Goal: Task Accomplishment & Management: Use online tool/utility

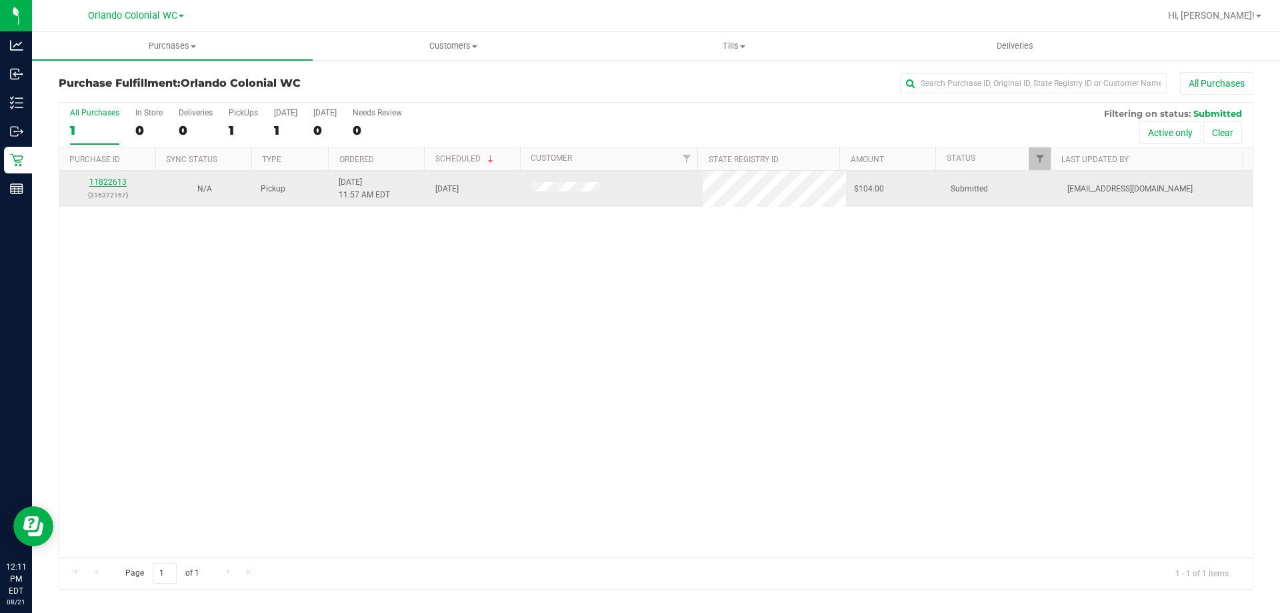
click at [109, 179] on link "11822613" at bounding box center [107, 181] width 37 height 9
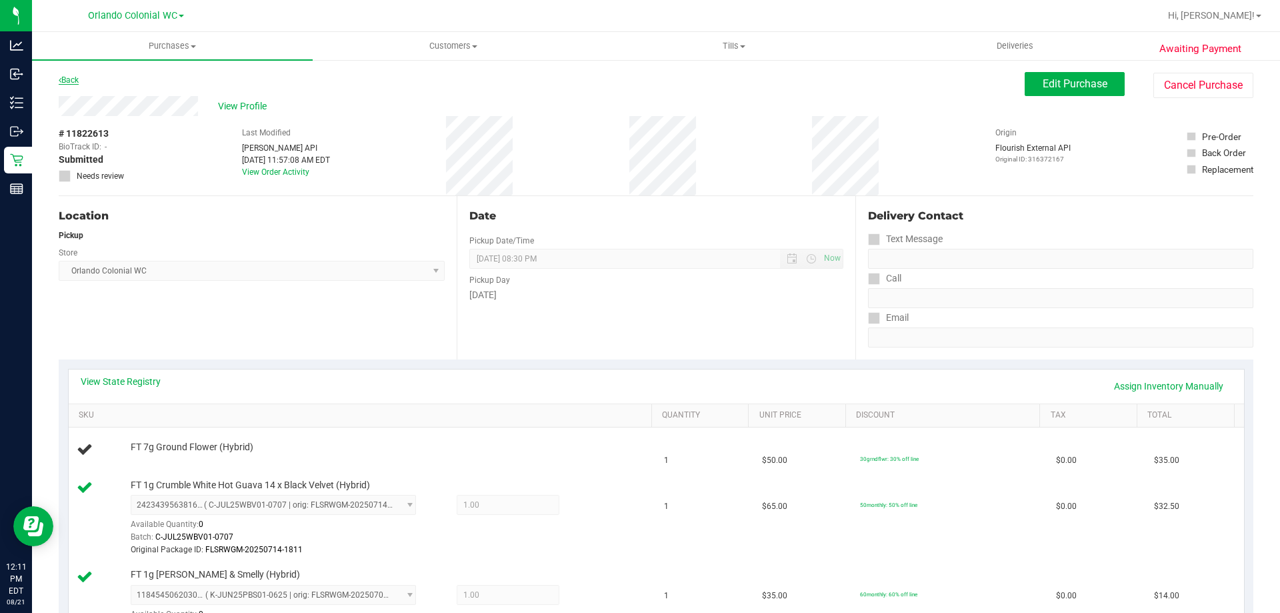
click at [64, 80] on link "Back" at bounding box center [69, 79] width 20 height 9
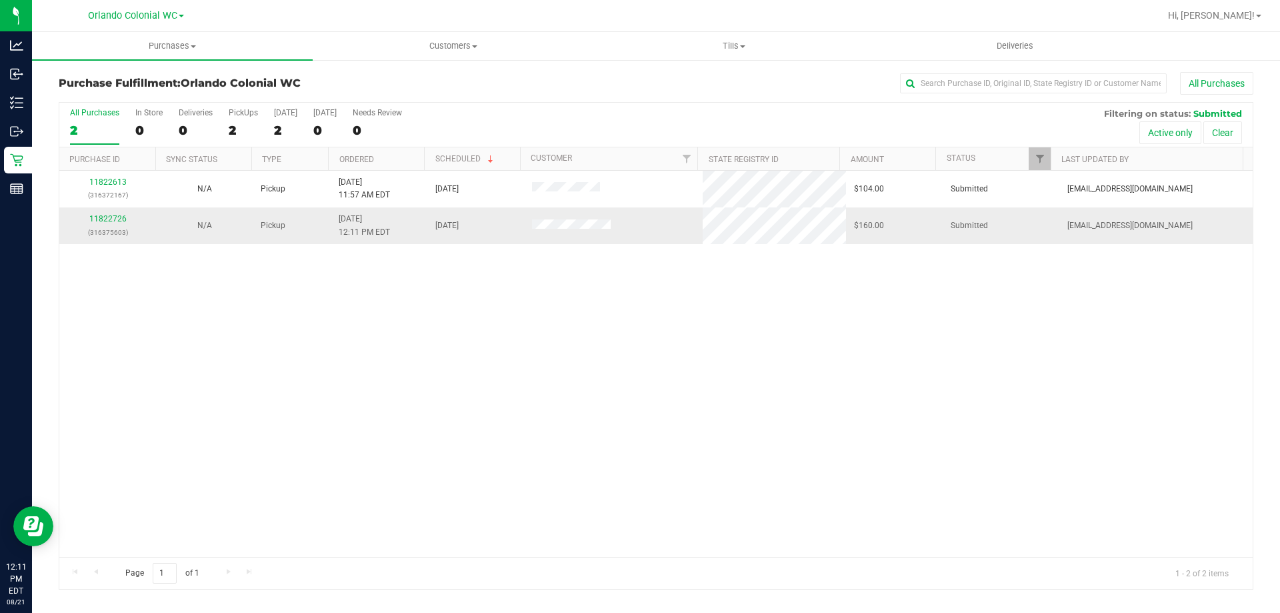
click at [106, 223] on div "11822726 (316375603)" at bounding box center [107, 225] width 81 height 25
click at [115, 219] on link "11822726" at bounding box center [107, 218] width 37 height 9
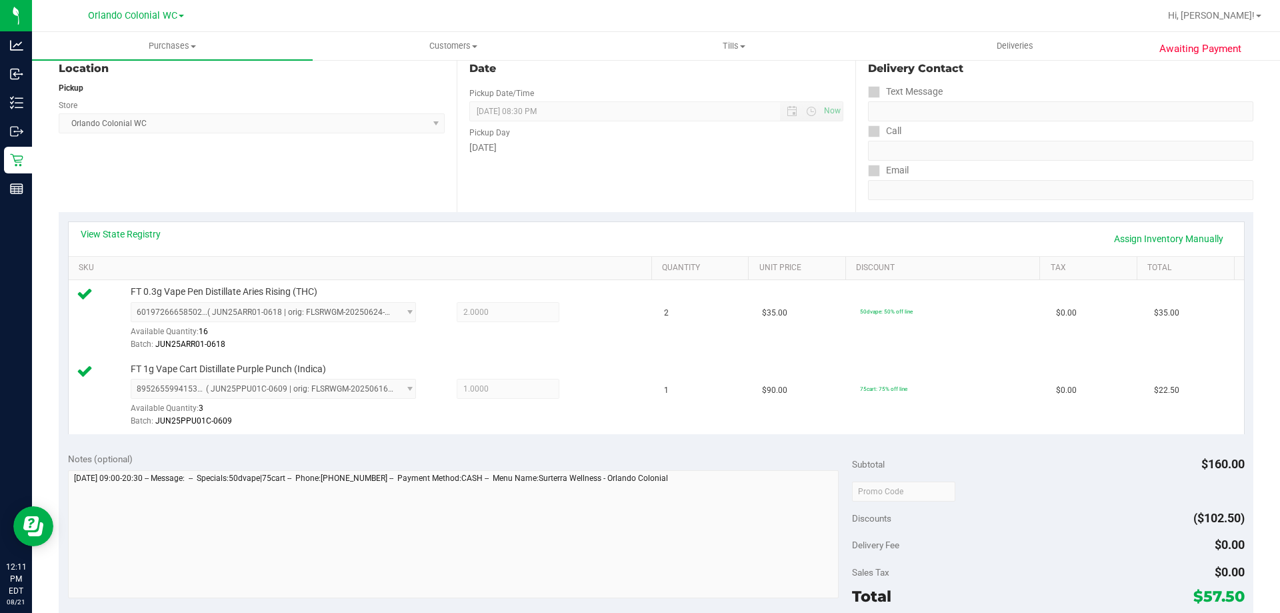
scroll to position [333, 0]
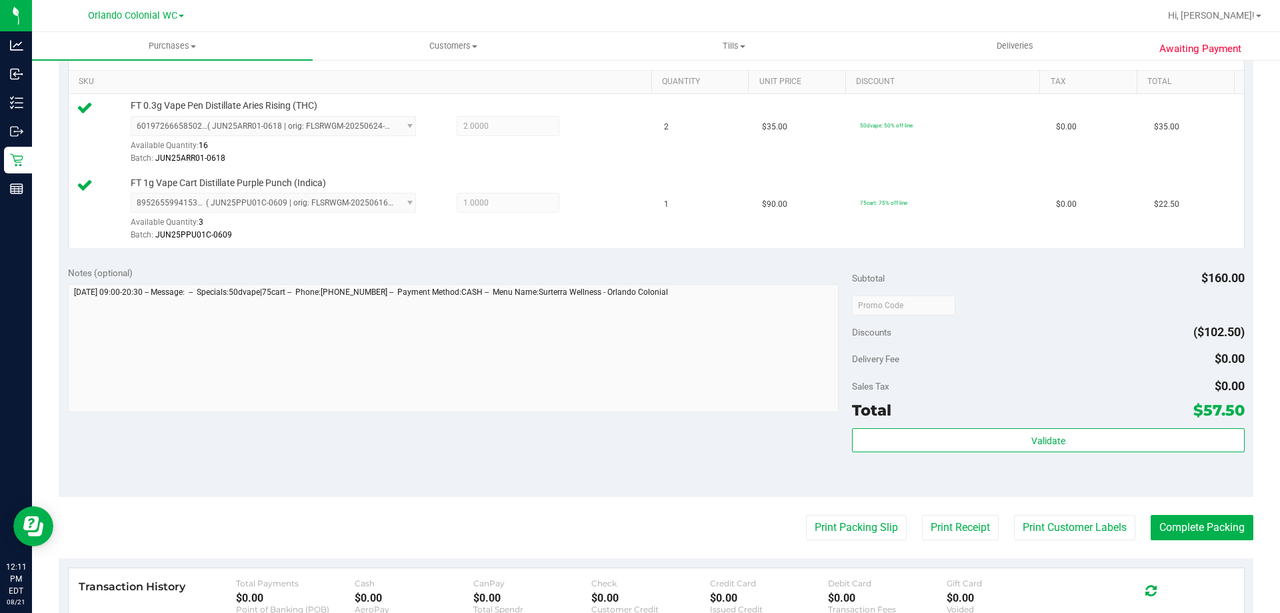
click at [976, 453] on div "Validate" at bounding box center [1048, 458] width 392 height 60
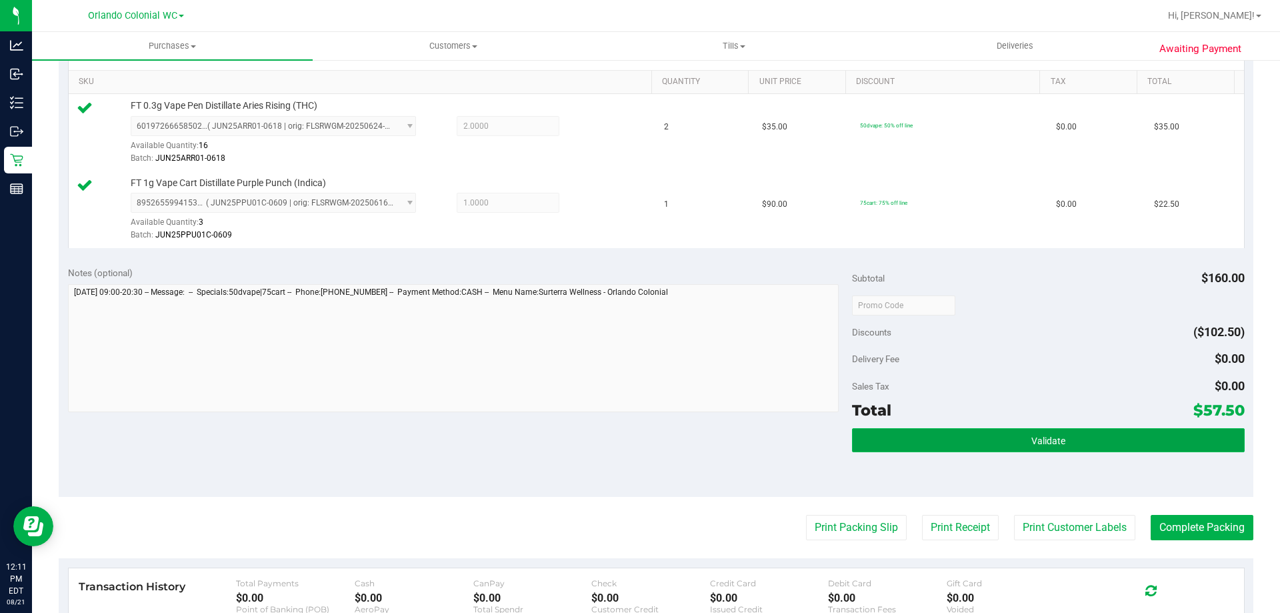
click at [979, 446] on button "Validate" at bounding box center [1048, 440] width 392 height 24
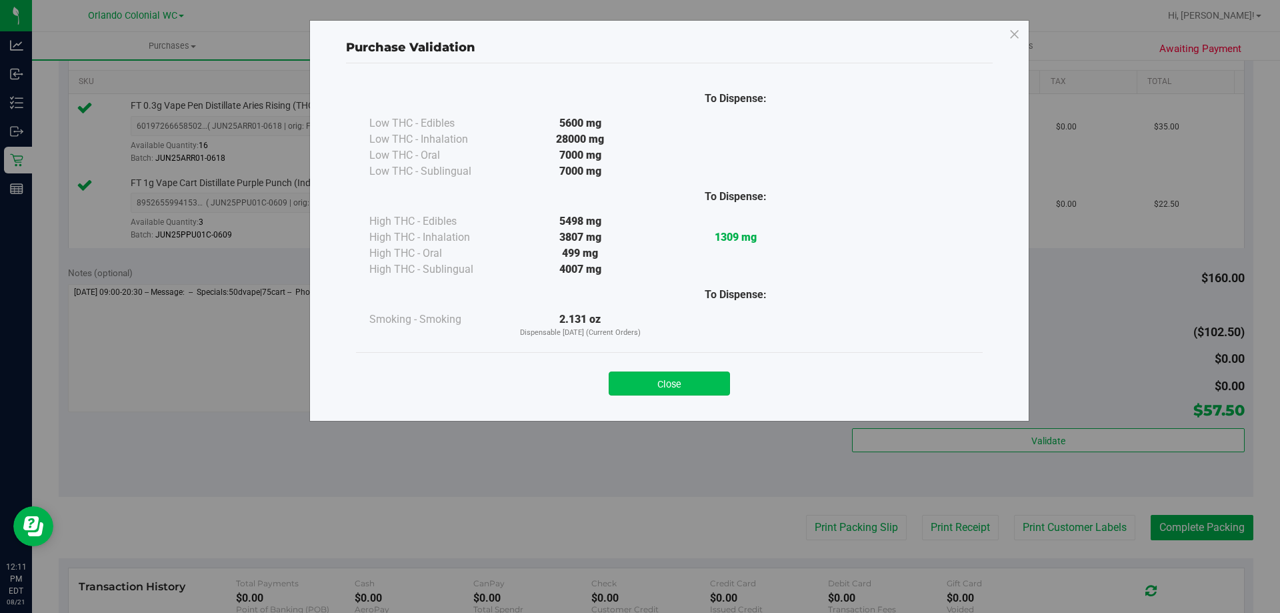
click at [697, 385] on button "Close" at bounding box center [669, 383] width 121 height 24
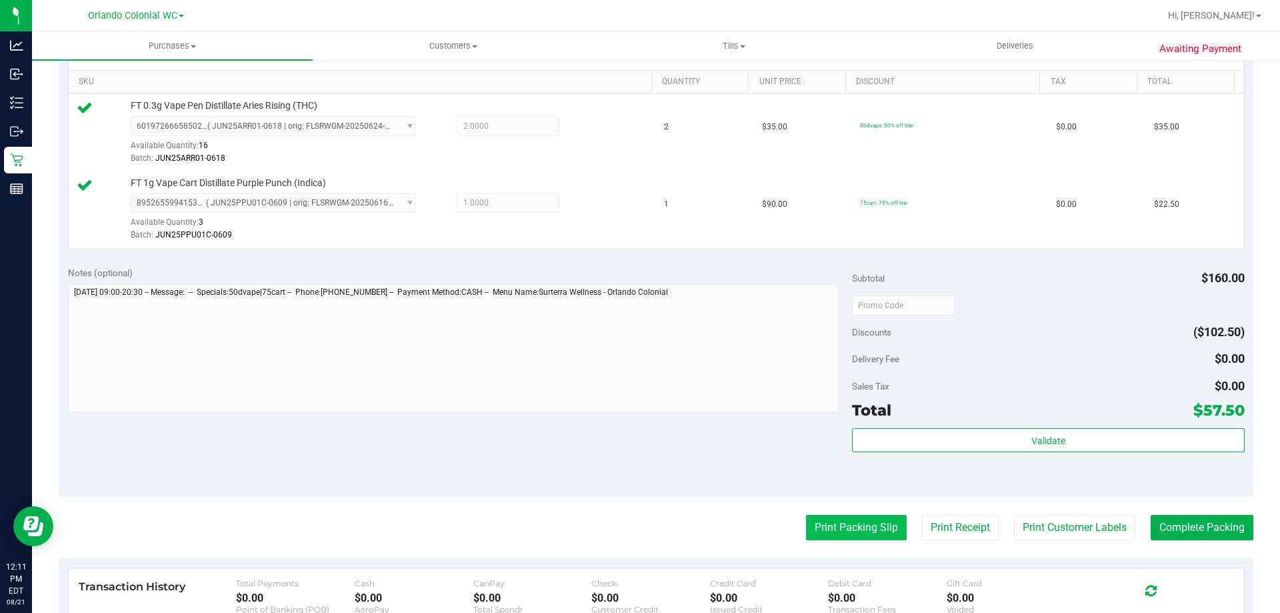
click at [863, 517] on button "Print Packing Slip" at bounding box center [856, 527] width 101 height 25
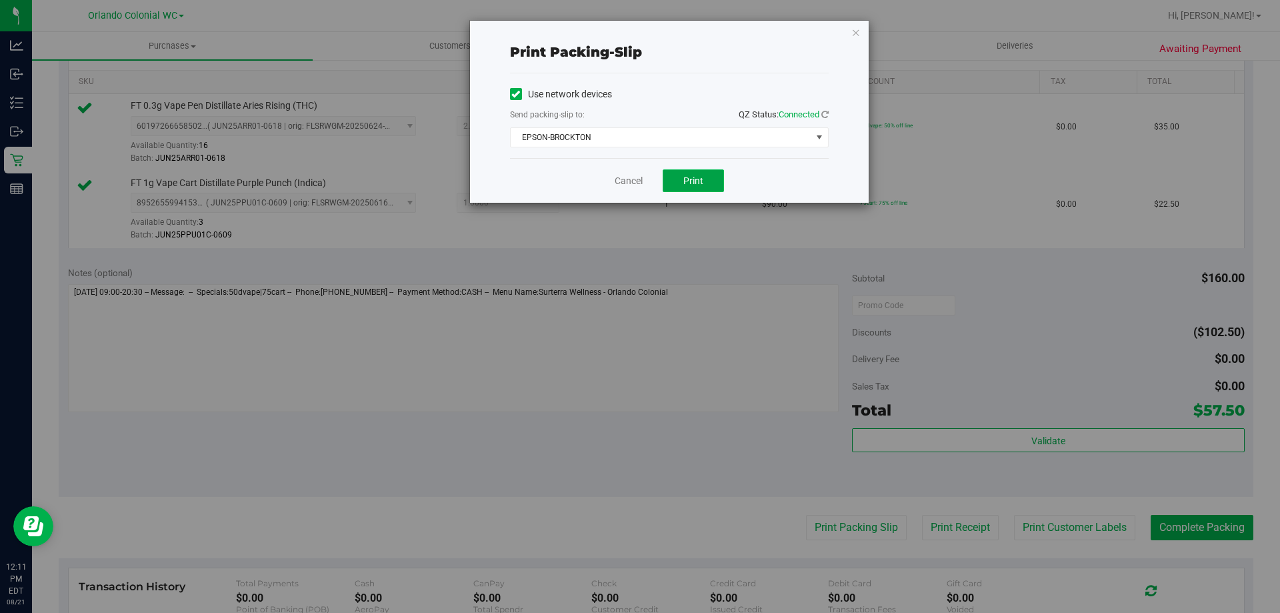
click at [696, 177] on span "Print" at bounding box center [693, 180] width 20 height 11
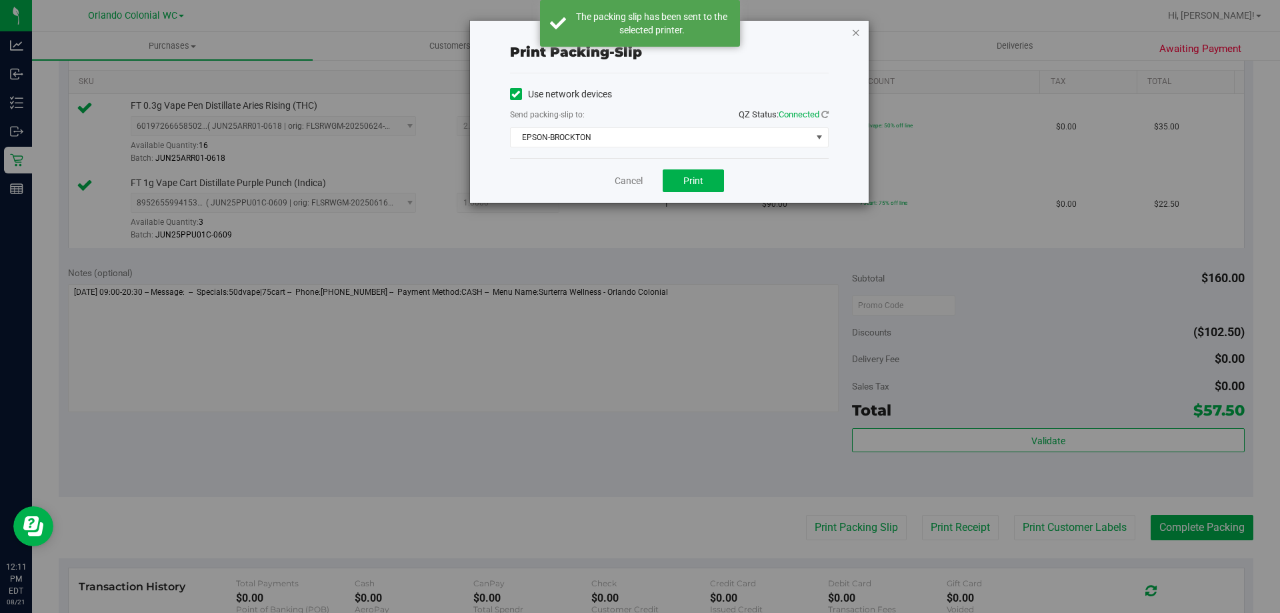
click at [852, 35] on icon "button" at bounding box center [855, 32] width 9 height 16
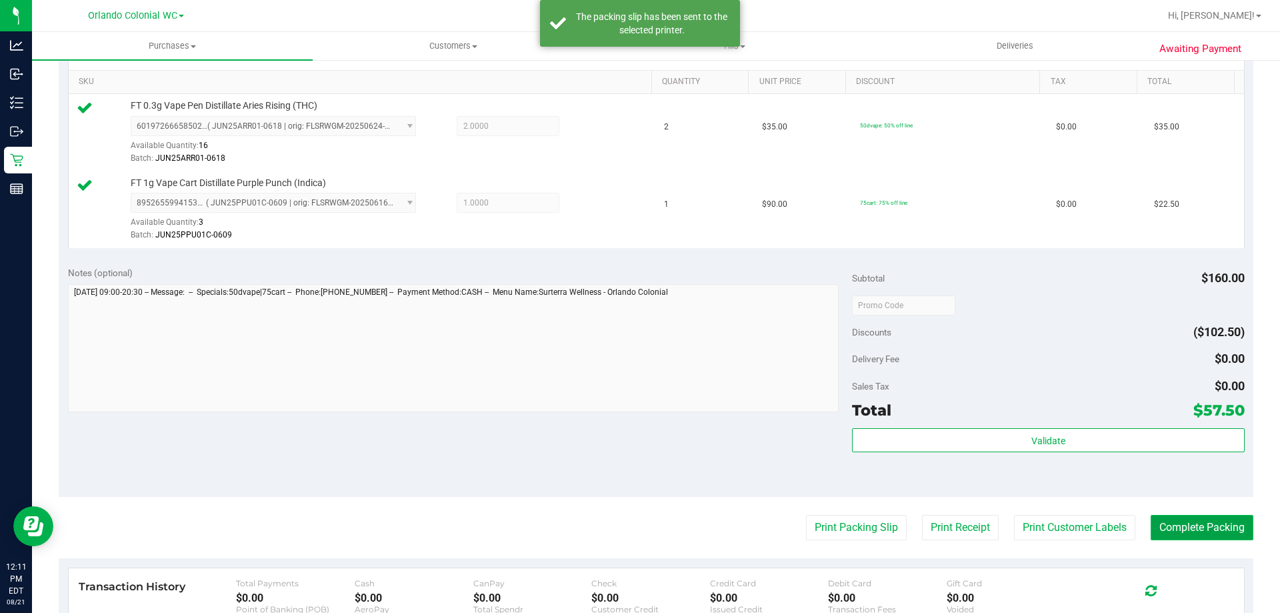
click at [1205, 528] on button "Complete Packing" at bounding box center [1202, 527] width 103 height 25
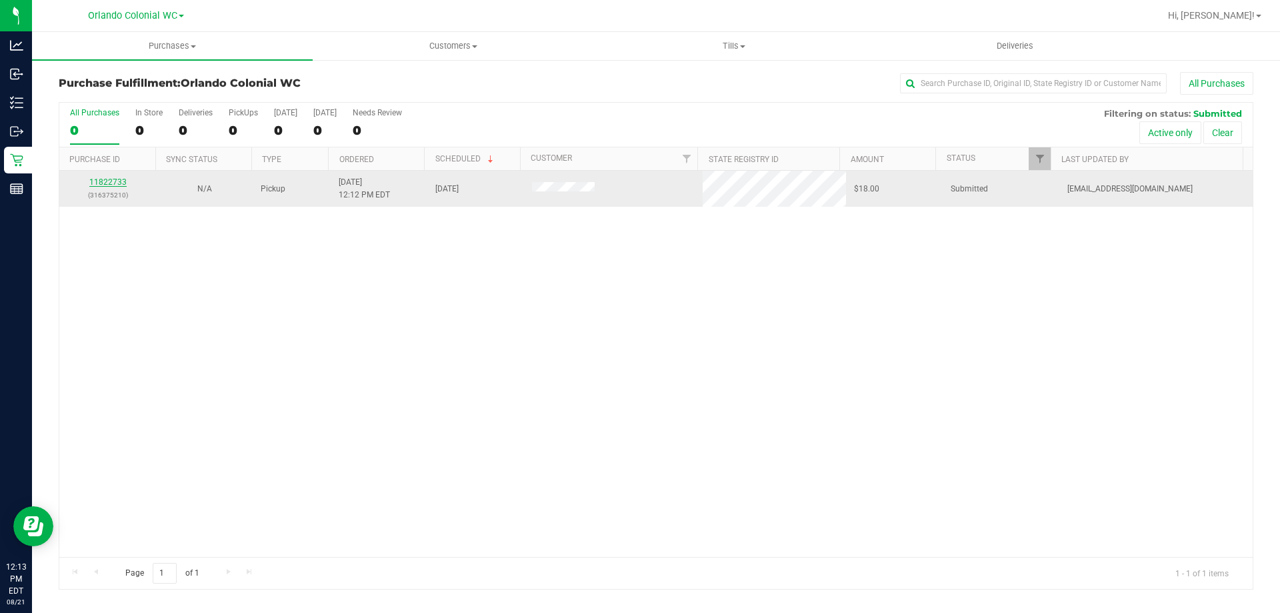
click at [116, 183] on link "11822733" at bounding box center [107, 181] width 37 height 9
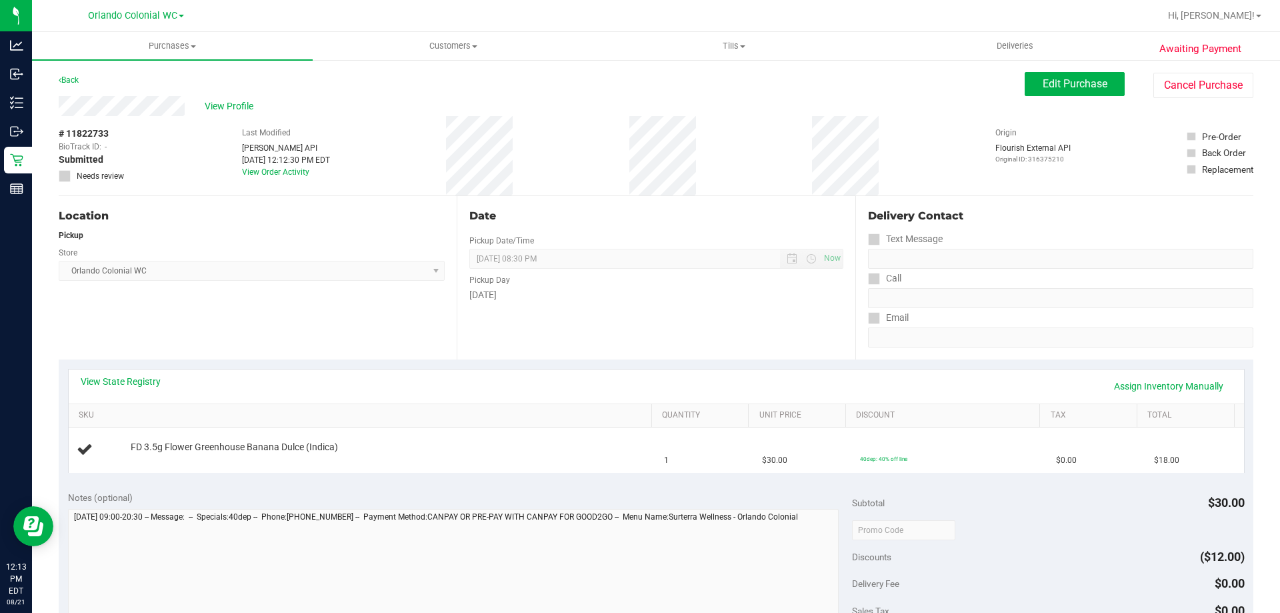
click at [673, 324] on div "Date Pickup Date/Time 08/21/2025 Now 08/21/2025 08:30 PM Now Pickup Day Thursday" at bounding box center [656, 277] width 398 height 163
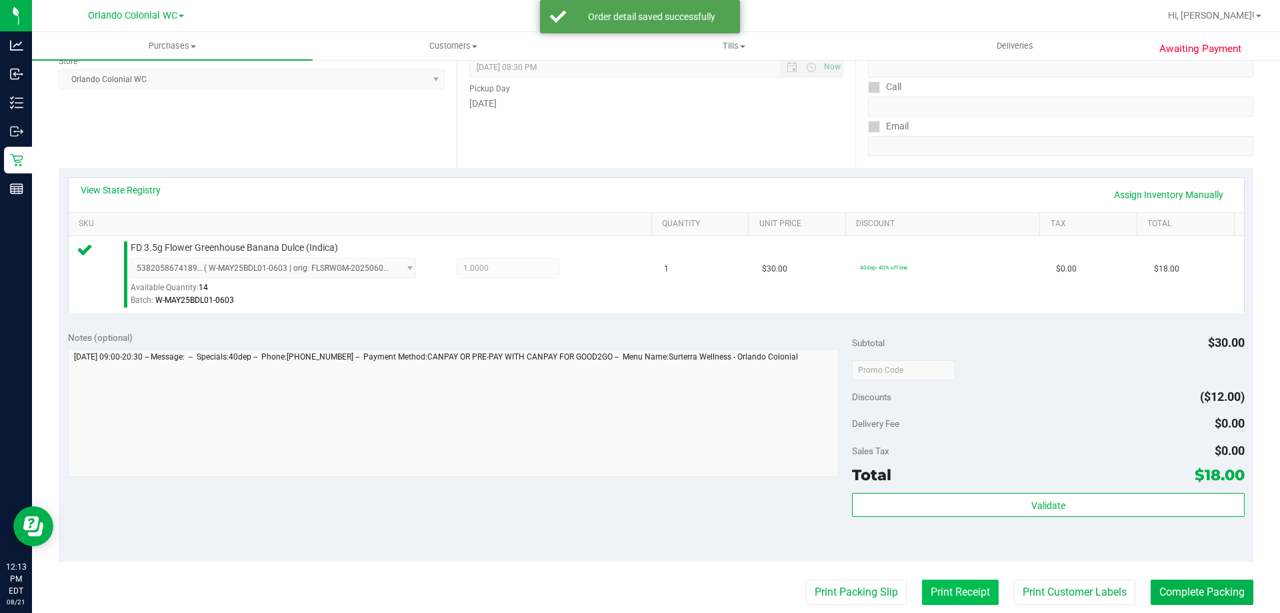
scroll to position [333, 0]
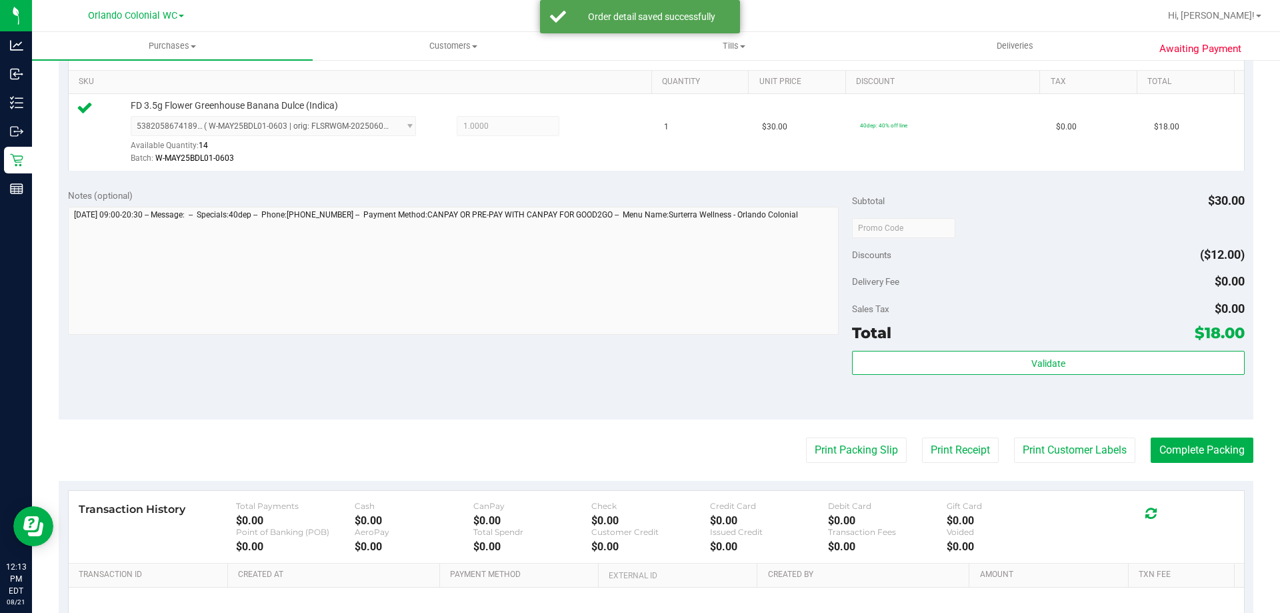
click at [1006, 348] on div "Subtotal $30.00 Discounts ($12.00) Delivery Fee $0.00 Sales Tax $0.00 Total $18…" at bounding box center [1048, 300] width 392 height 222
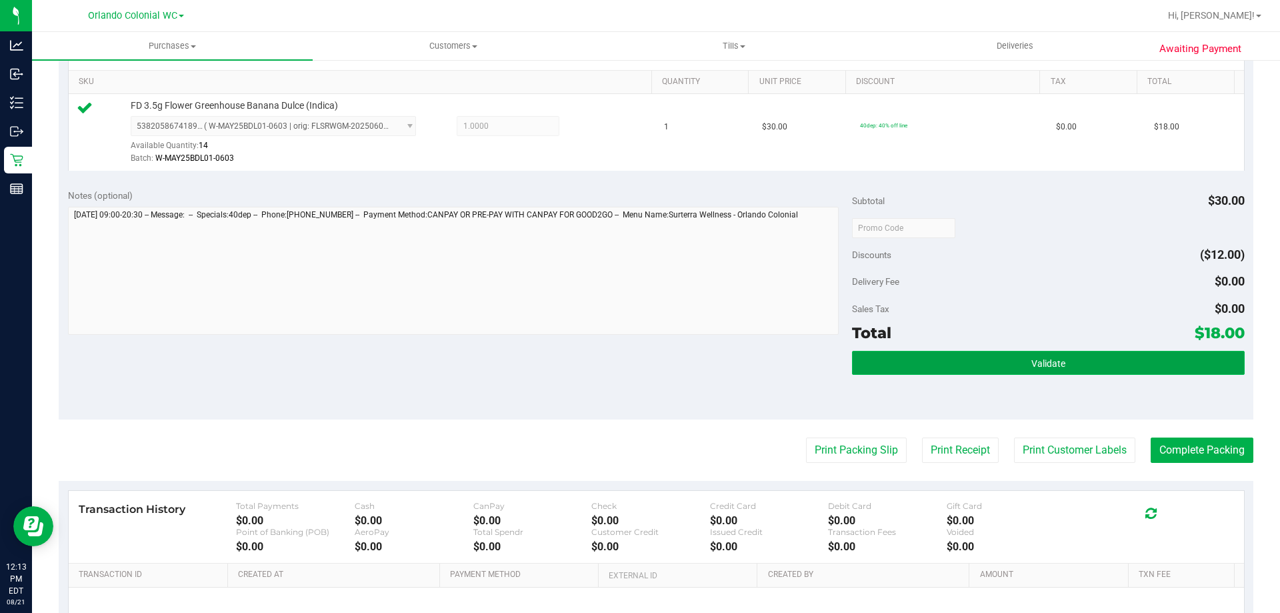
click at [1016, 361] on button "Validate" at bounding box center [1048, 363] width 392 height 24
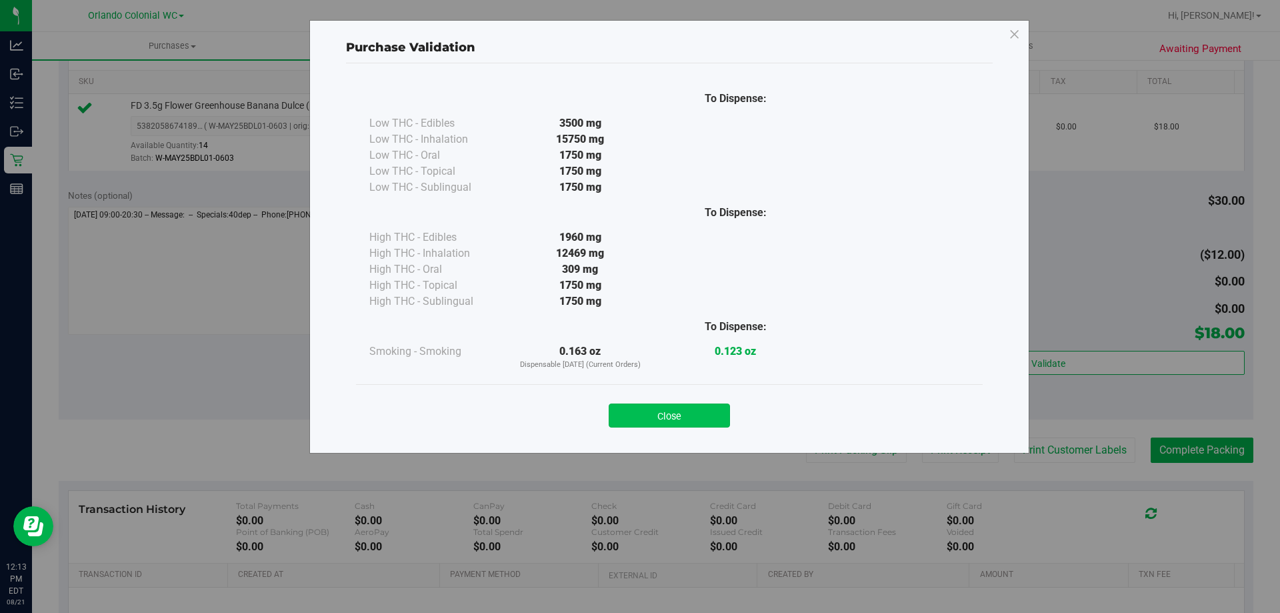
click at [705, 415] on button "Close" at bounding box center [669, 415] width 121 height 24
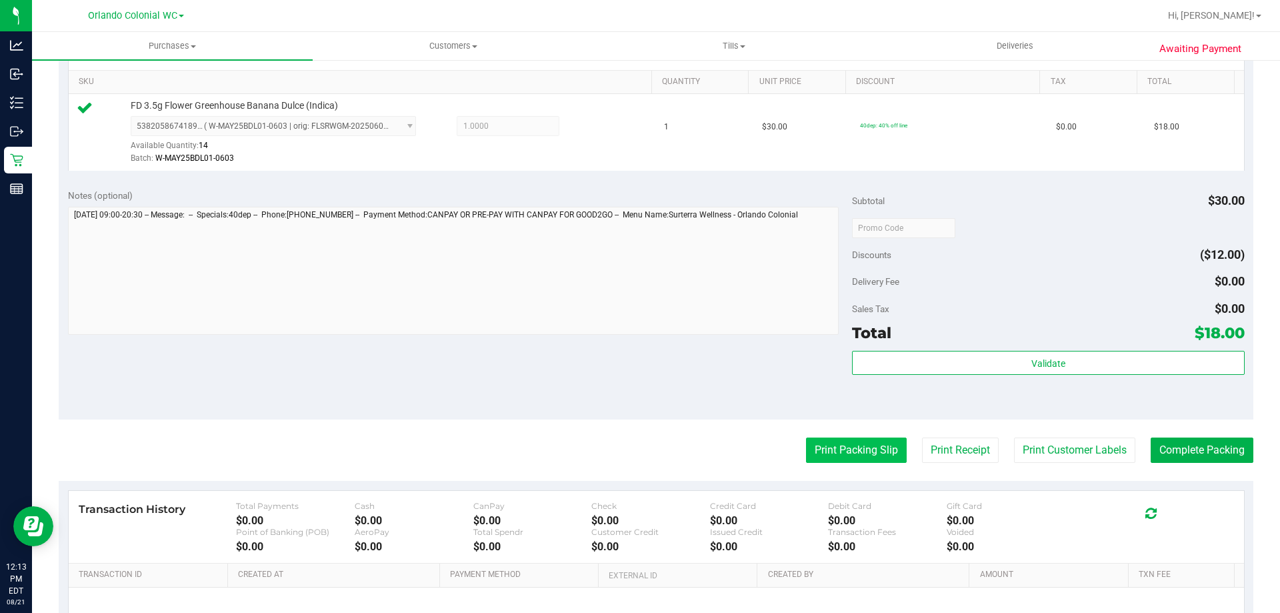
drag, startPoint x: 880, startPoint y: 451, endPoint x: 873, endPoint y: 451, distance: 6.7
click at [873, 451] on button "Print Packing Slip" at bounding box center [856, 449] width 101 height 25
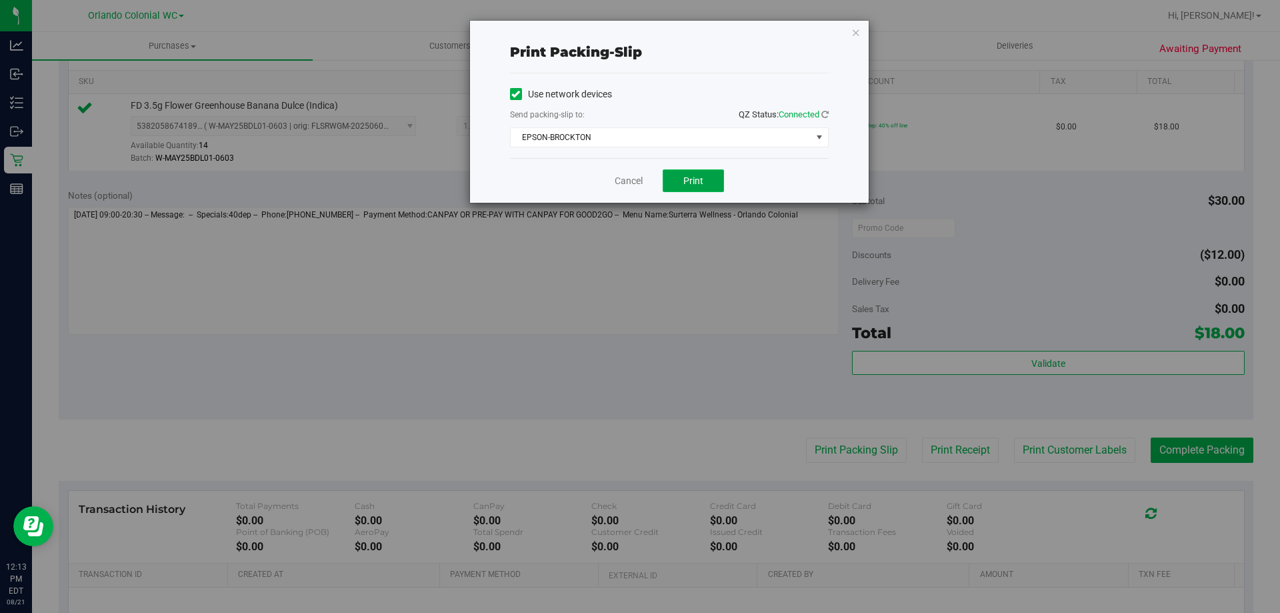
click at [683, 181] on span "Print" at bounding box center [693, 180] width 20 height 11
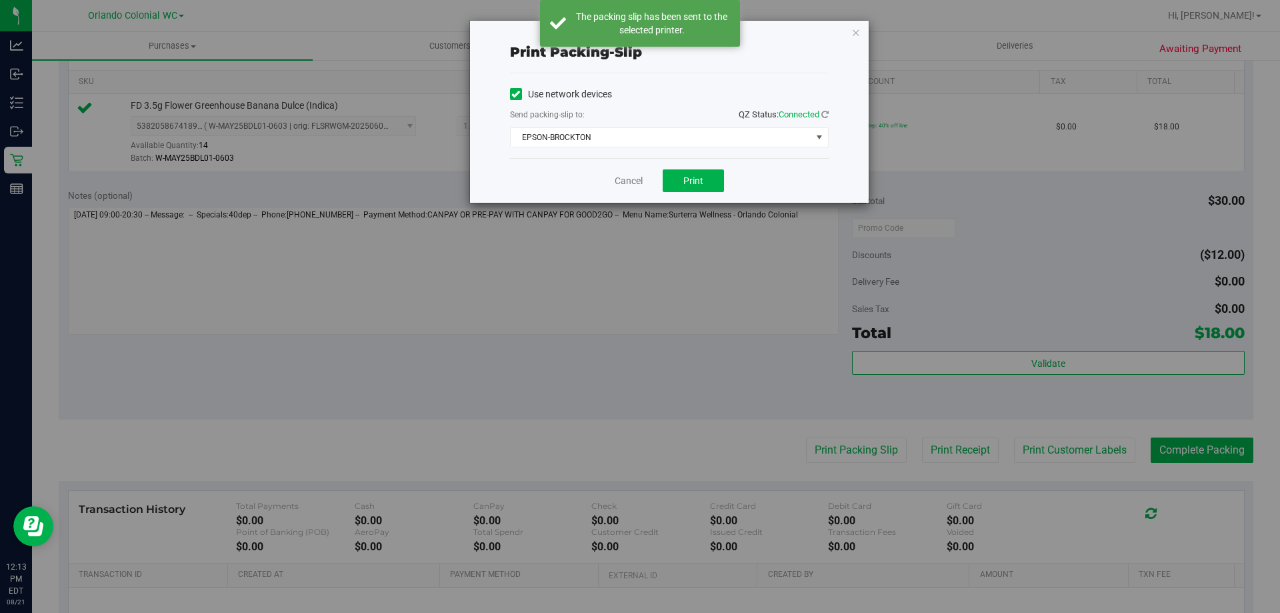
click at [853, 30] on icon "button" at bounding box center [855, 32] width 9 height 16
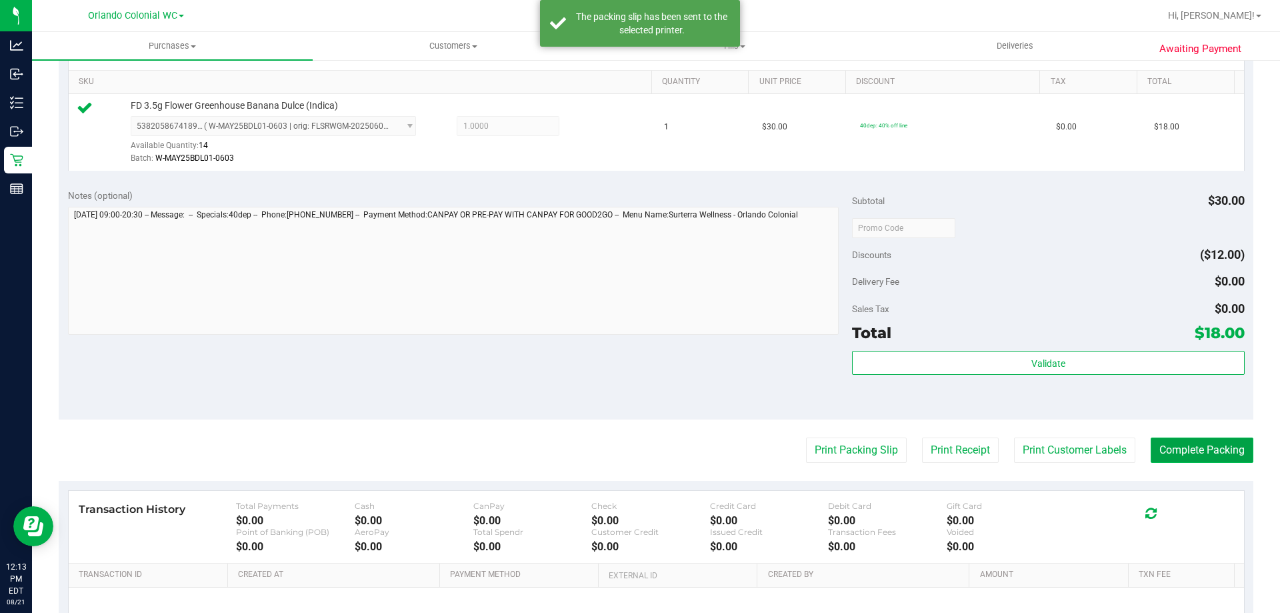
click at [1193, 449] on button "Complete Packing" at bounding box center [1202, 449] width 103 height 25
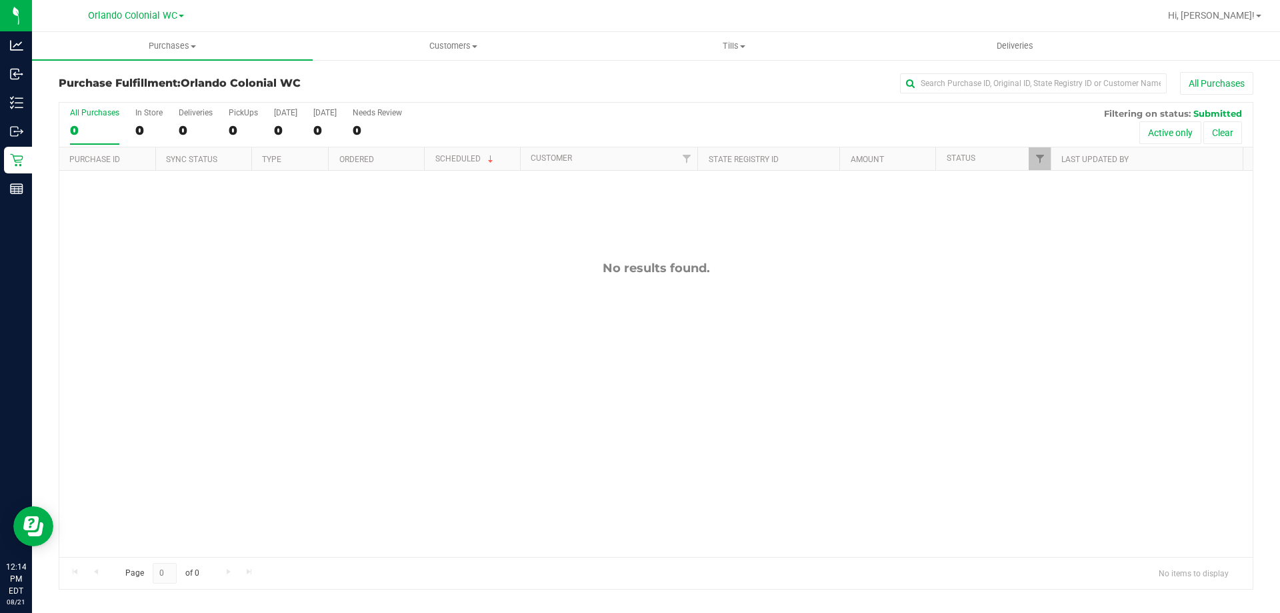
click at [549, 384] on div "No results found." at bounding box center [655, 409] width 1193 height 476
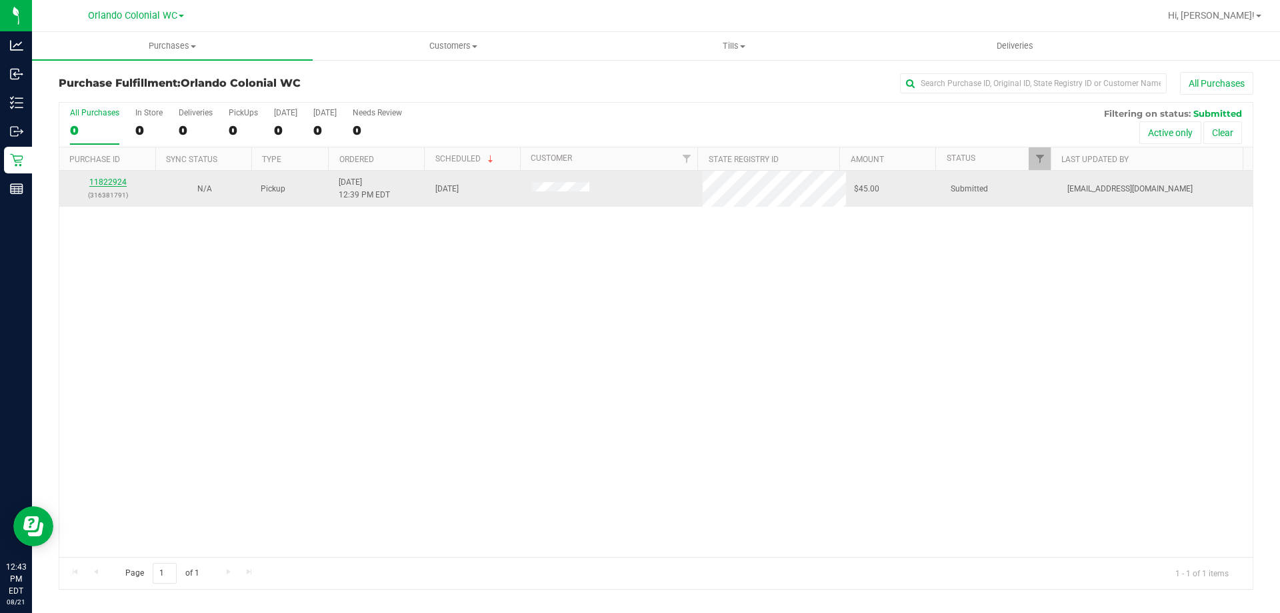
click at [120, 183] on link "11822924" at bounding box center [107, 181] width 37 height 9
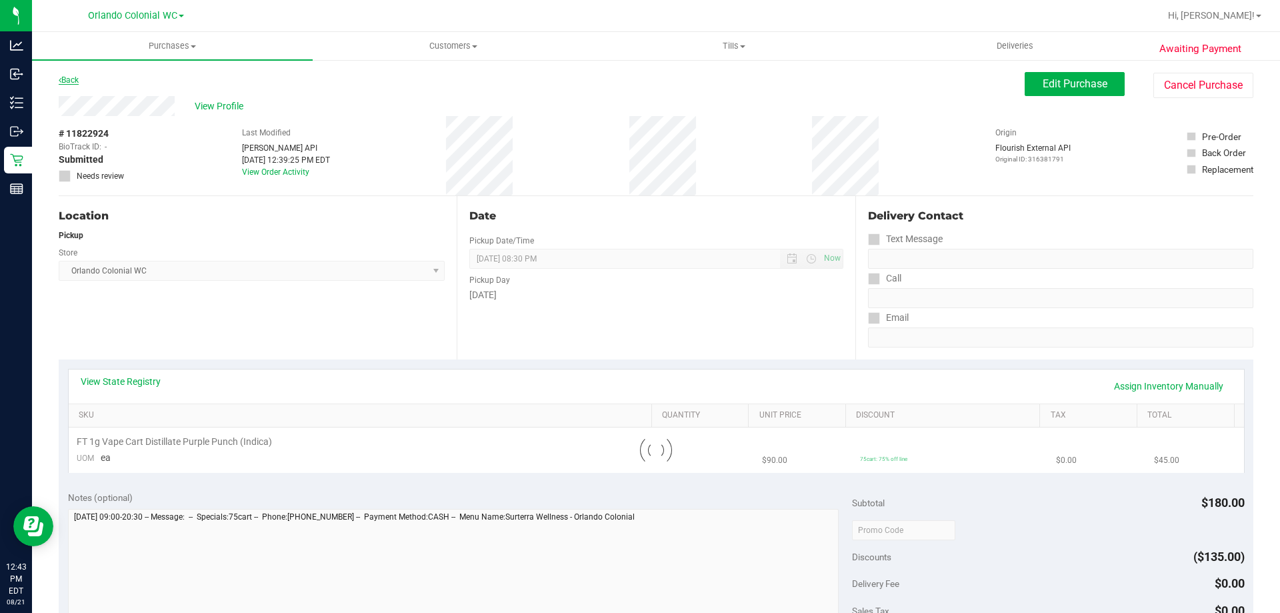
click at [71, 79] on link "Back" at bounding box center [69, 79] width 20 height 9
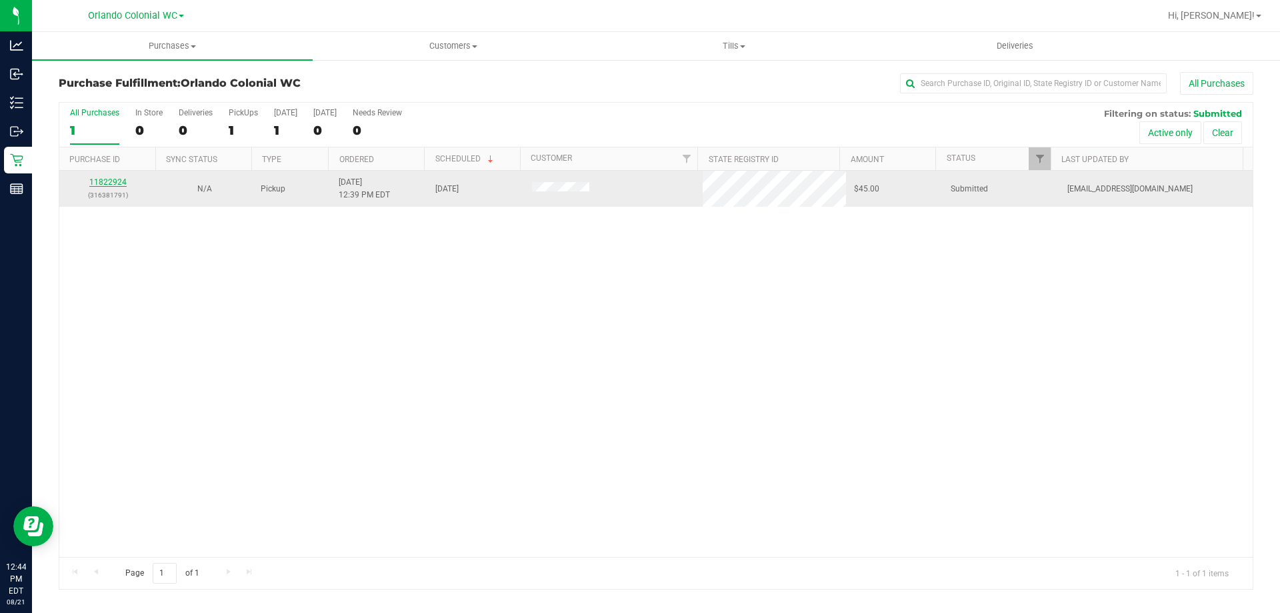
click at [97, 186] on link "11822924" at bounding box center [107, 181] width 37 height 9
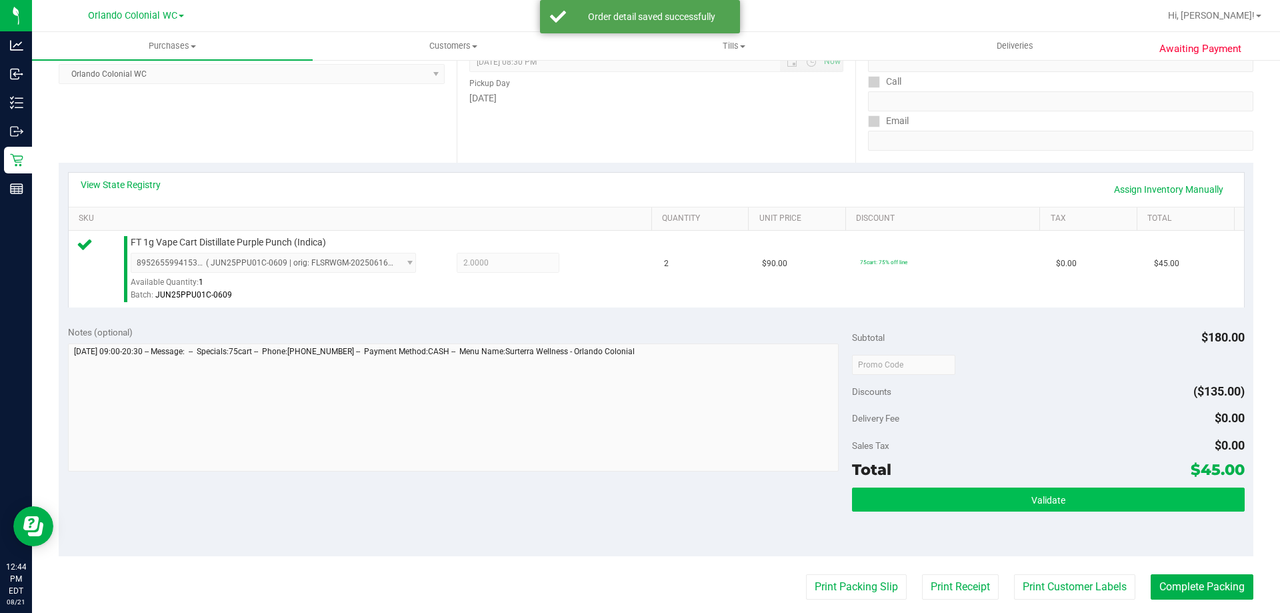
scroll to position [333, 0]
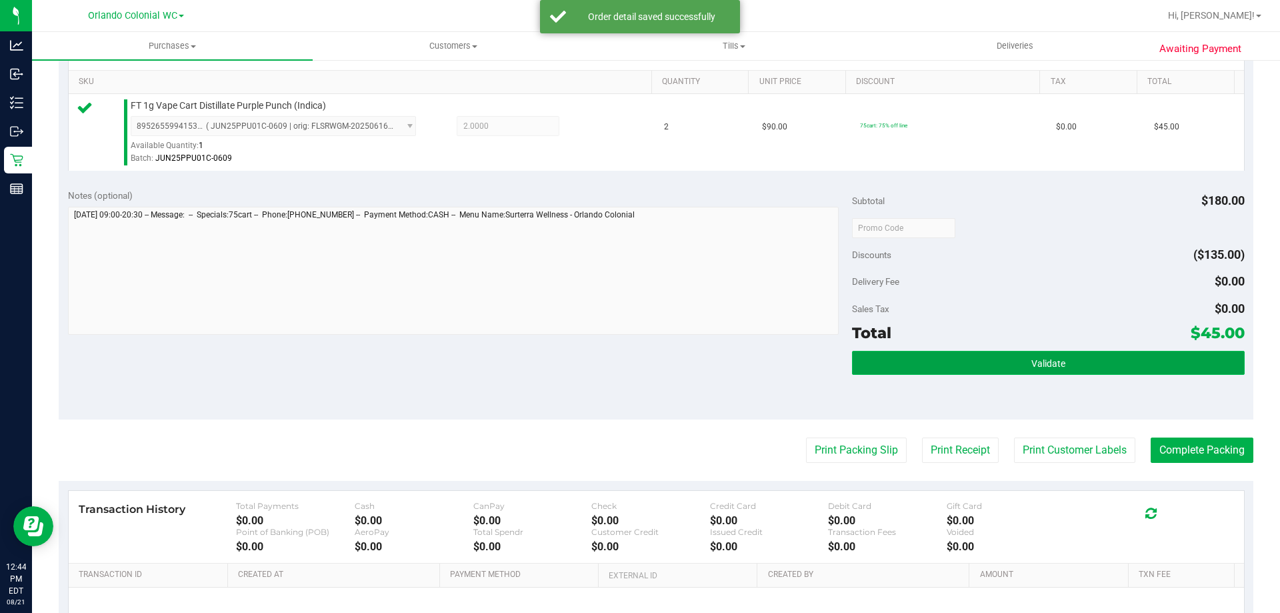
click at [1022, 355] on button "Validate" at bounding box center [1048, 363] width 392 height 24
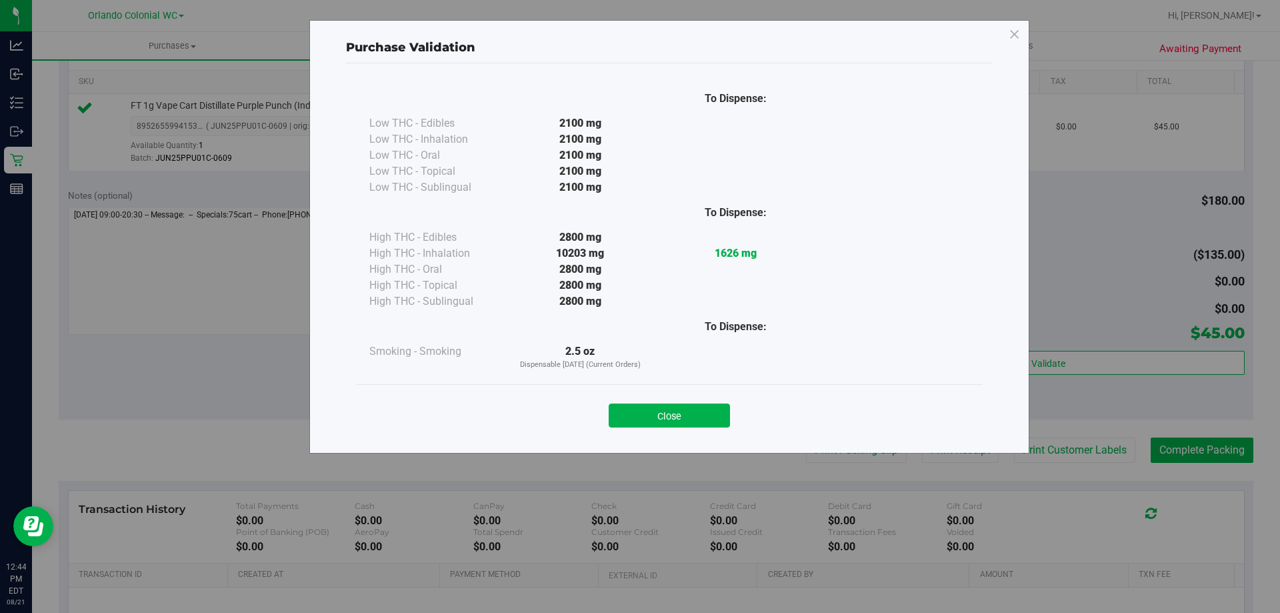
click at [681, 419] on button "Close" at bounding box center [669, 415] width 121 height 24
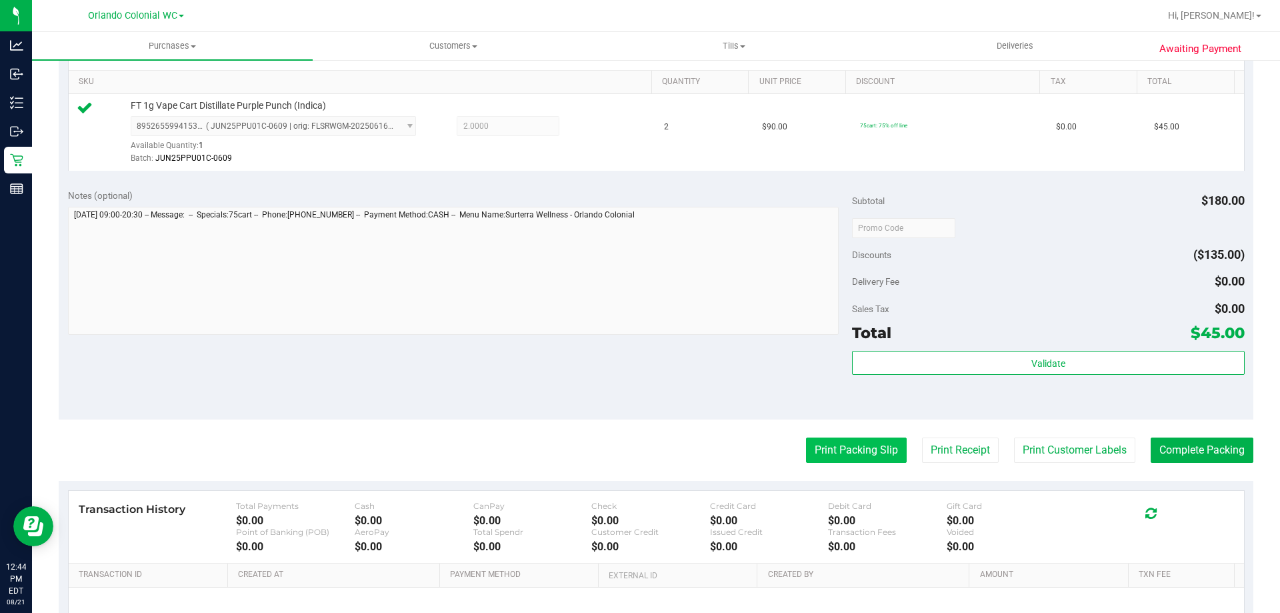
click at [880, 448] on button "Print Packing Slip" at bounding box center [856, 449] width 101 height 25
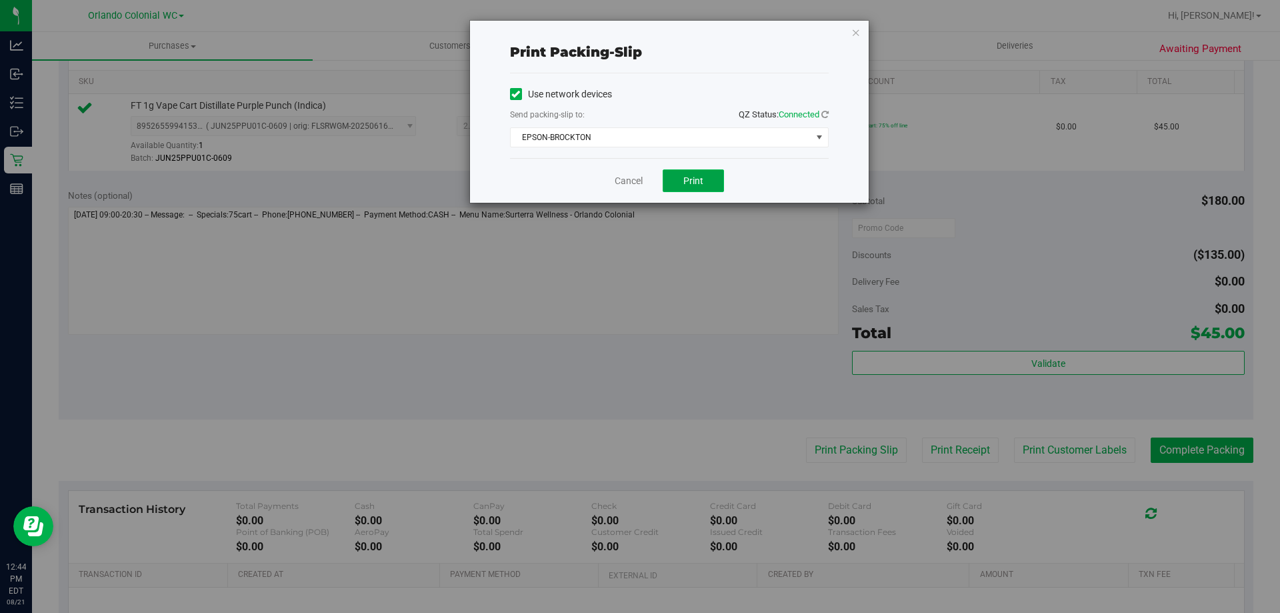
click at [687, 177] on span "Print" at bounding box center [693, 180] width 20 height 11
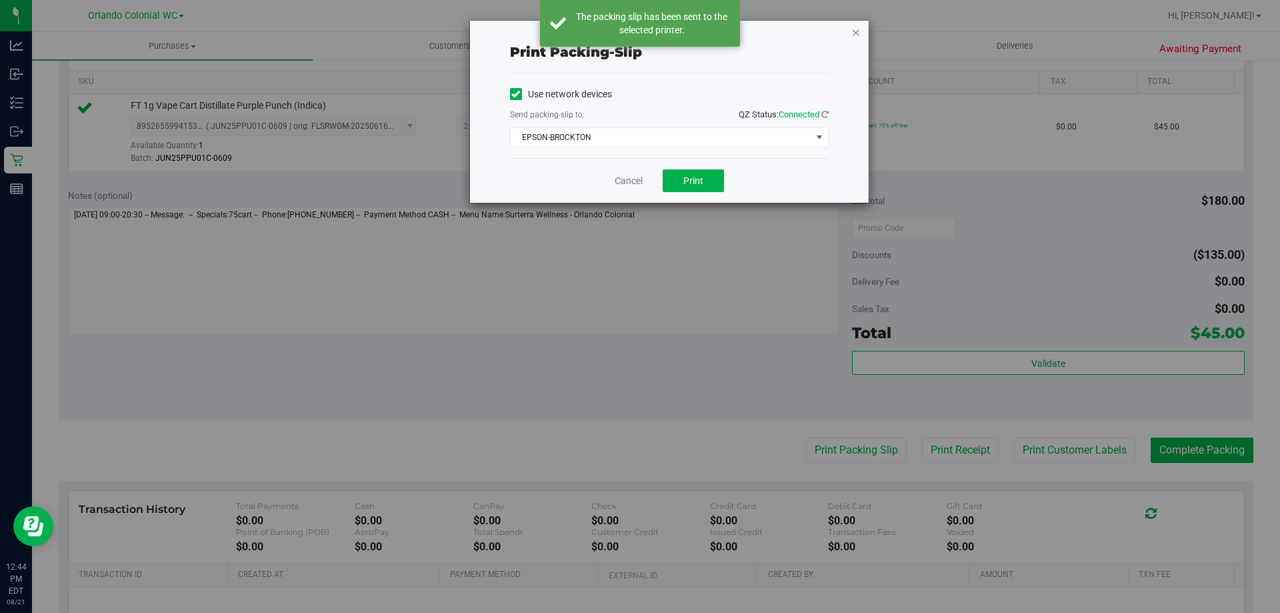
click at [855, 33] on icon "button" at bounding box center [855, 32] width 9 height 16
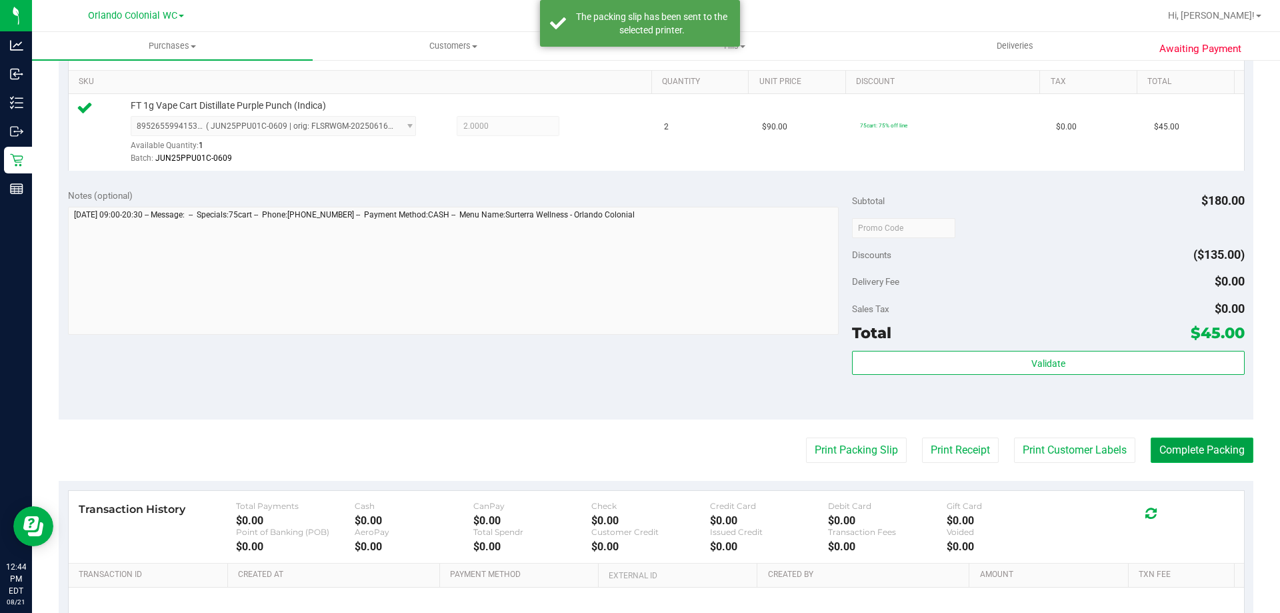
click at [1211, 457] on button "Complete Packing" at bounding box center [1202, 449] width 103 height 25
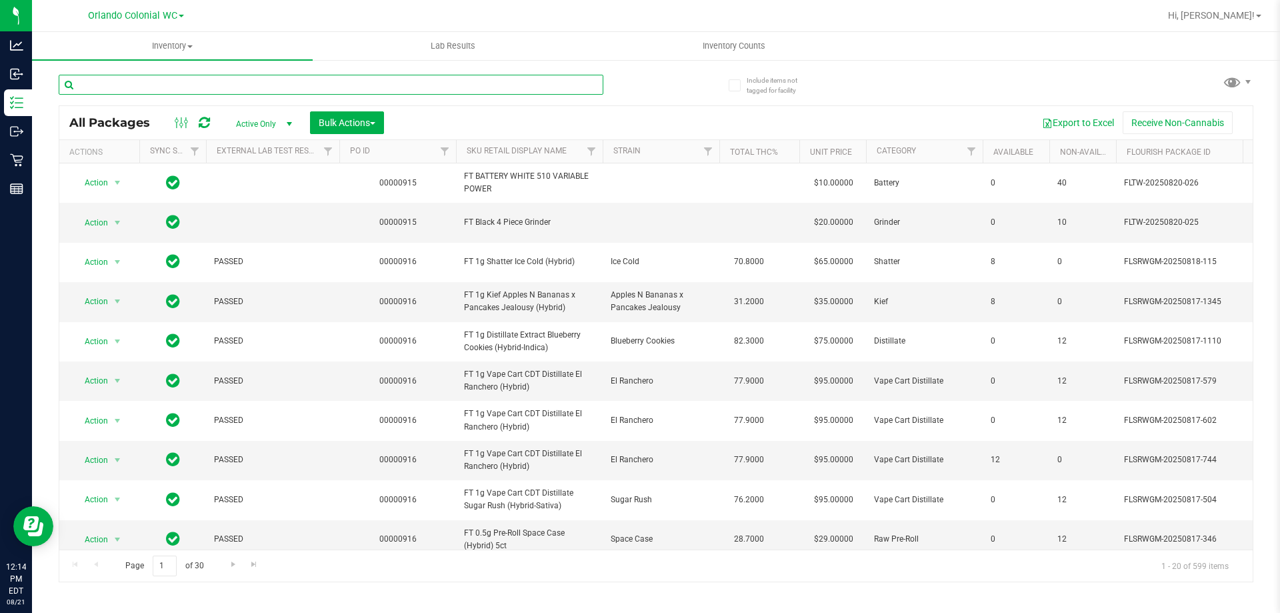
click at [167, 79] on input "text" at bounding box center [331, 85] width 545 height 20
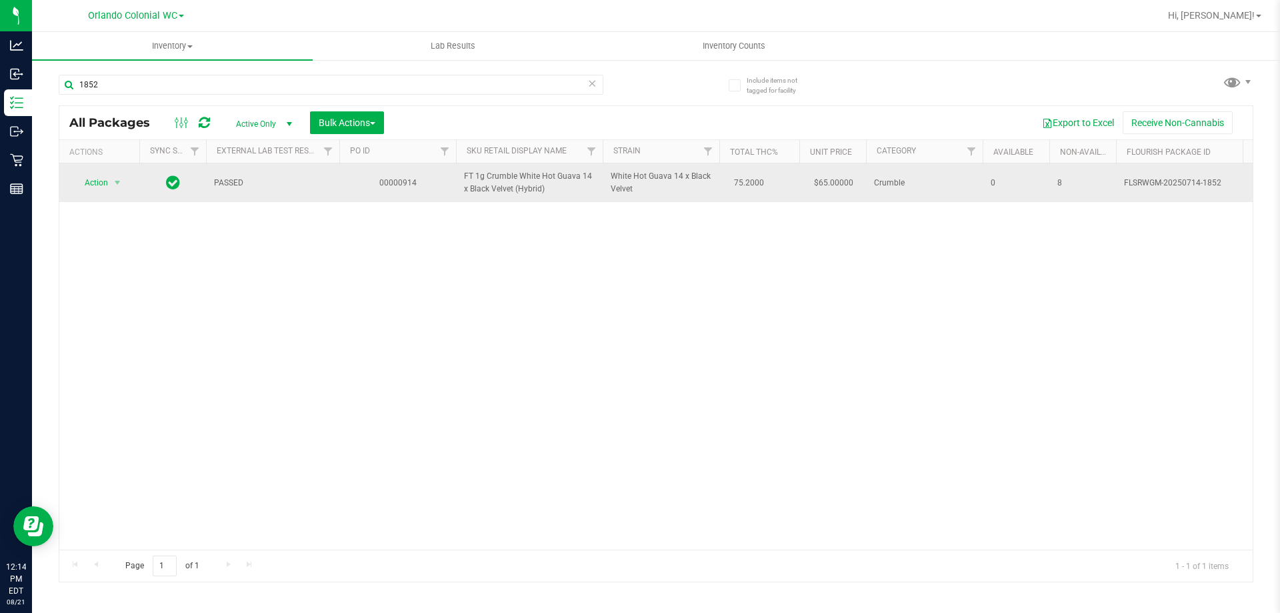
click at [518, 175] on span "FT 1g Crumble White Hot Guava 14 x Black Velvet (Hybrid)" at bounding box center [529, 182] width 131 height 25
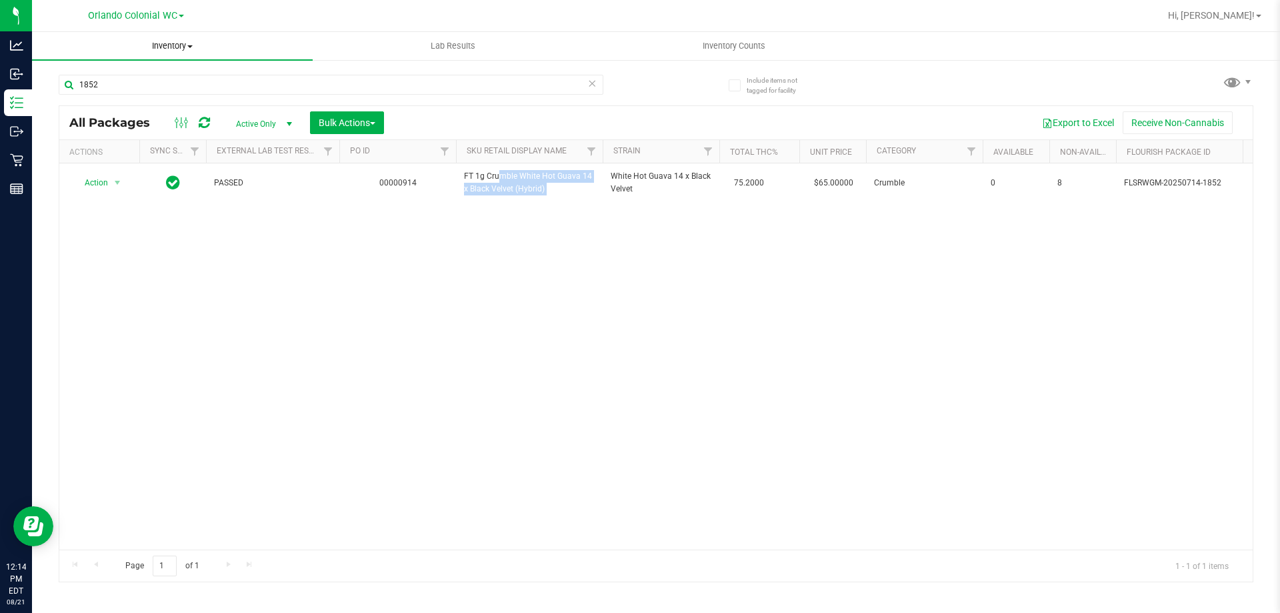
copy tr "FT 1g Crumble White Hot Guava 14 x Black Velvet (Hybrid)"
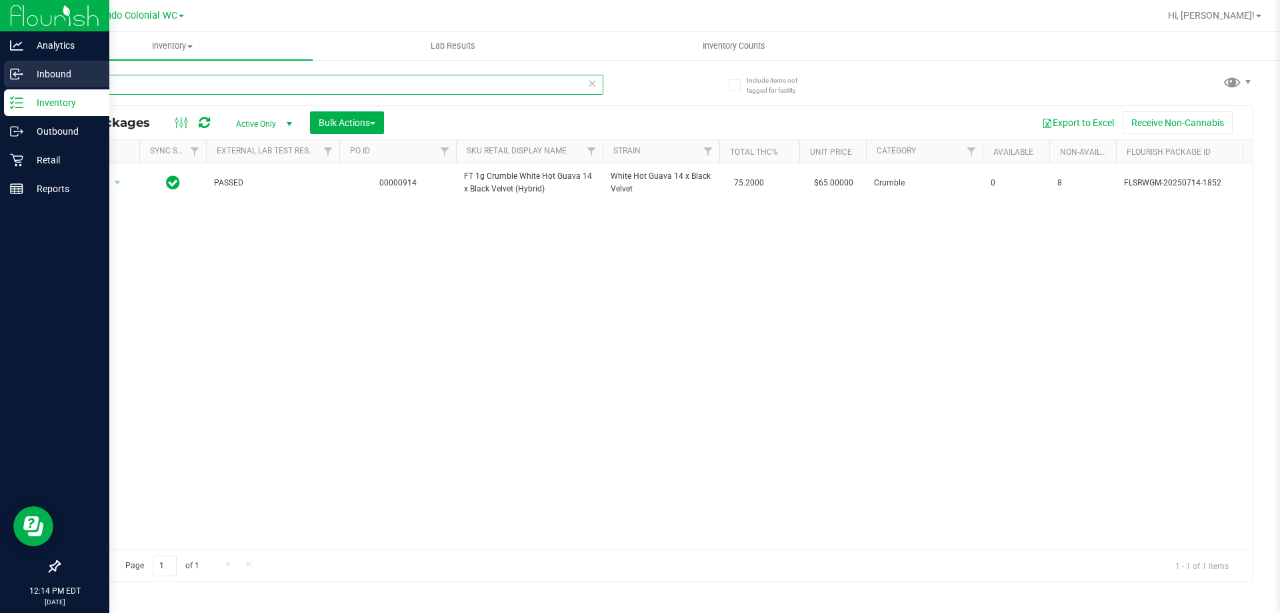
drag, startPoint x: 124, startPoint y: 87, endPoint x: 19, endPoint y: 78, distance: 105.7
click at [0, 77] on div "Analytics Inbound Inventory Outbound Retail Reports 12:14 PM EDT [DATE] 08/21 O…" at bounding box center [640, 306] width 1280 height 613
paste input "FT 1g Crumble White Hot Guava 14 x Black Velvet (Hybrid)"
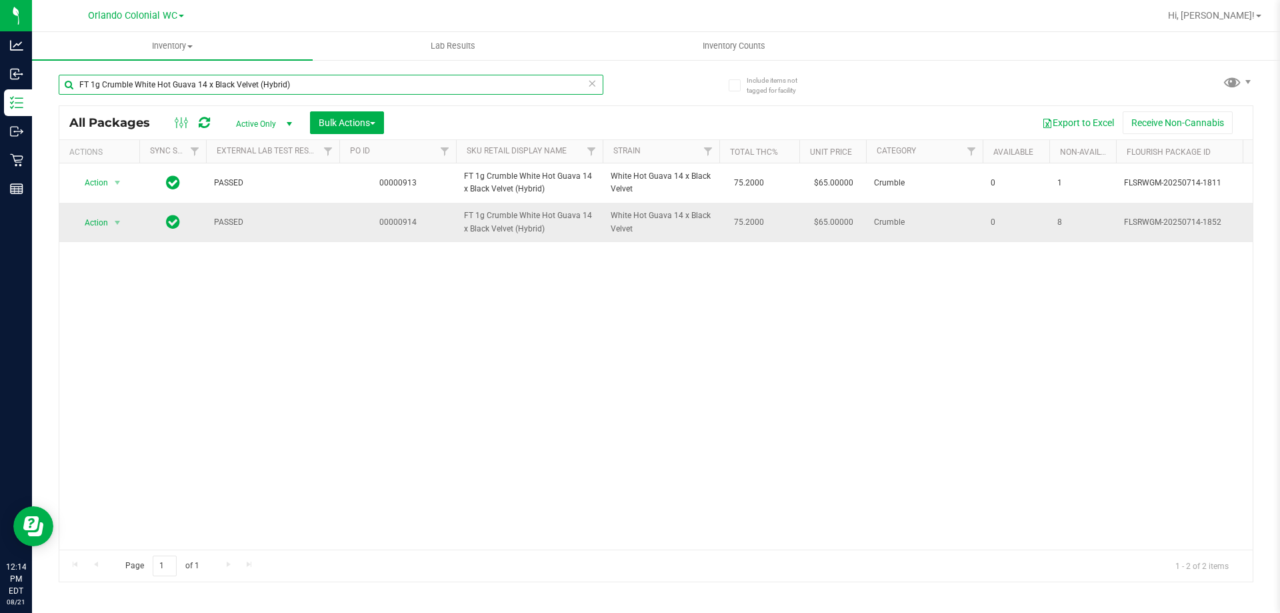
type input "FT 1g Crumble White Hot Guava 14 x Black Velvet (Hybrid)"
click at [85, 225] on span "Action" at bounding box center [91, 222] width 36 height 19
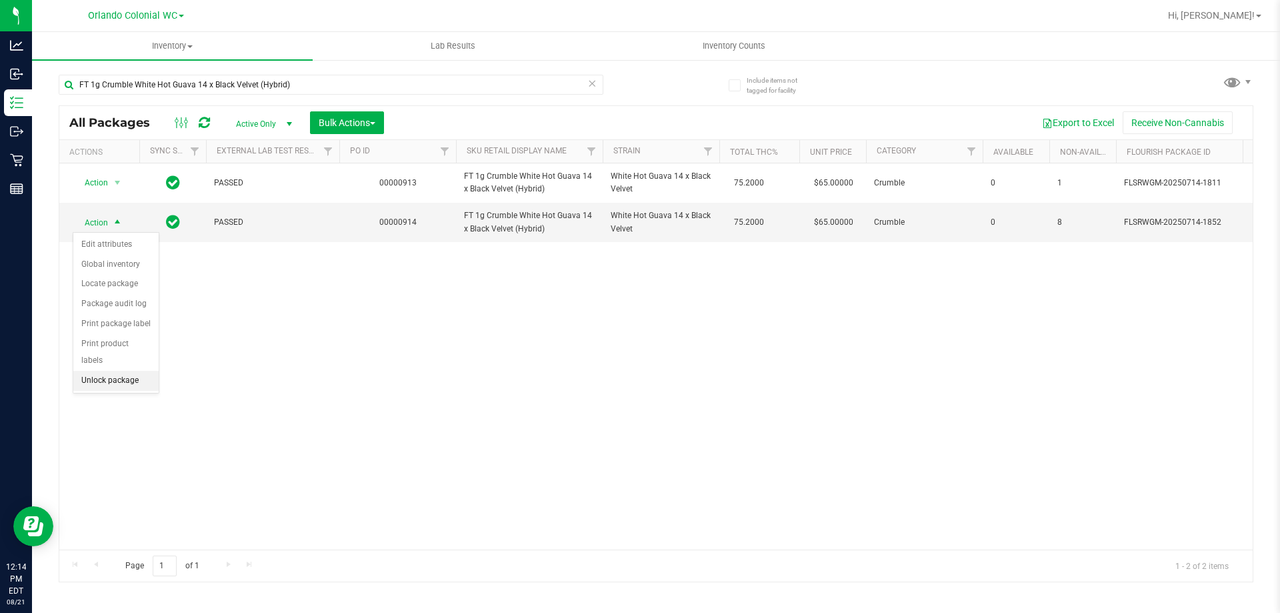
click at [119, 371] on li "Unlock package" at bounding box center [115, 381] width 85 height 20
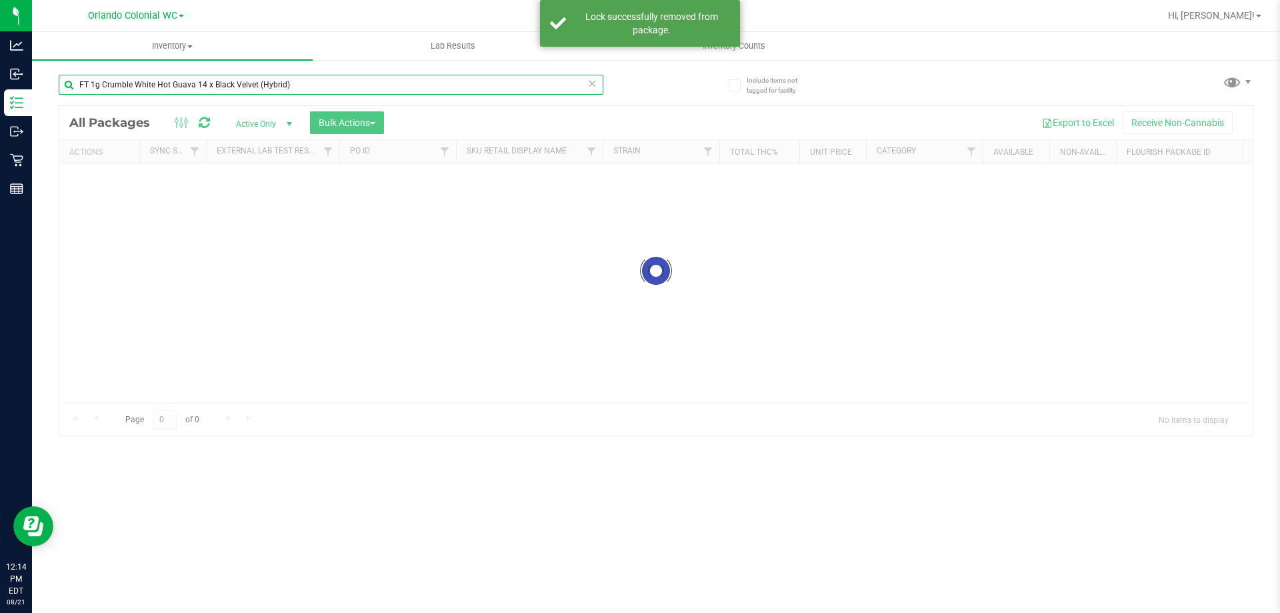
click at [213, 83] on input "FT 1g Crumble White Hot Guava 14 x Black Velvet (Hybrid)" at bounding box center [331, 85] width 545 height 20
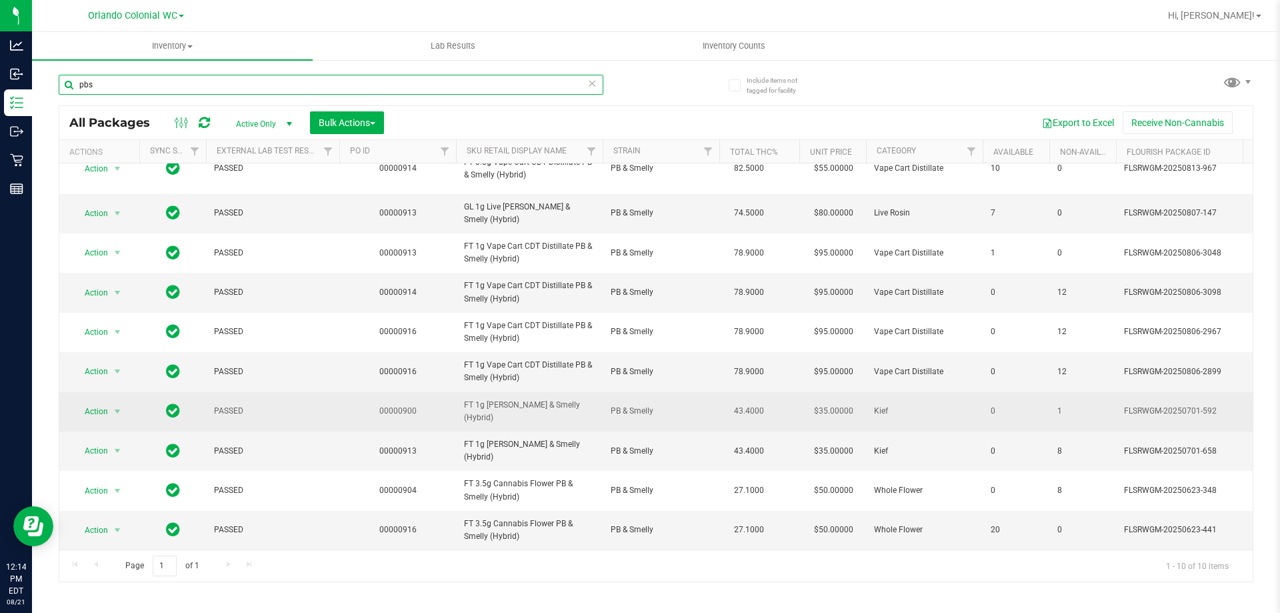
scroll to position [29, 0]
click at [522, 417] on td "FT 1g [PERSON_NAME] & Smelly (Hybrid)" at bounding box center [529, 411] width 147 height 39
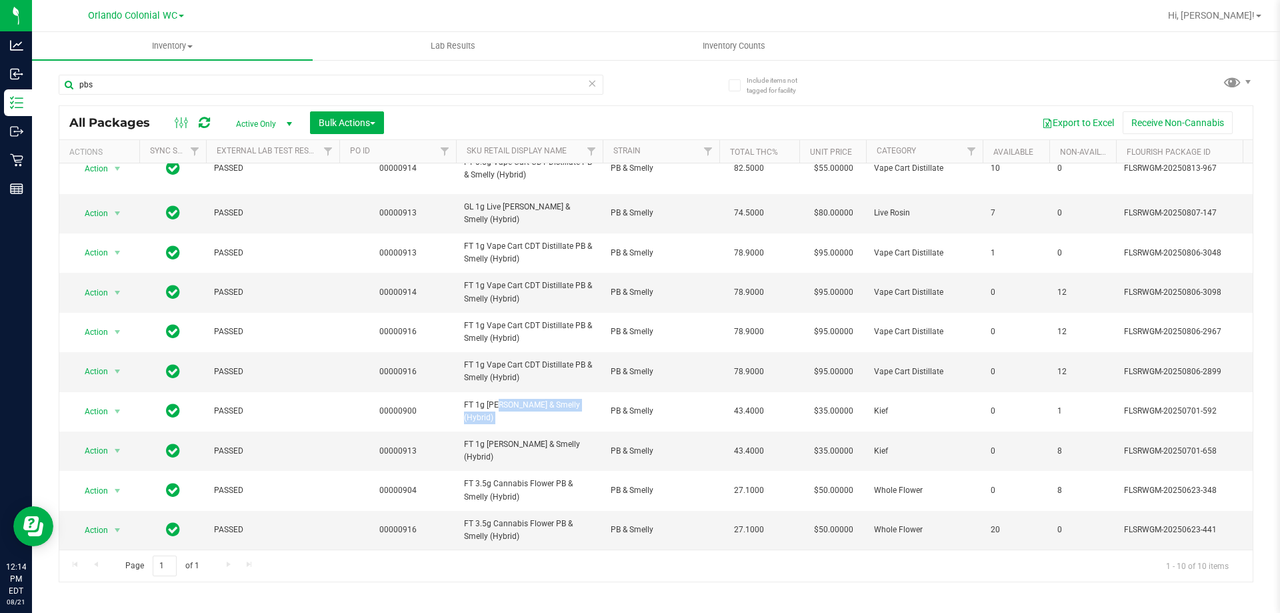
copy tr "FT 1g [PERSON_NAME] & Smelly (Hybrid)"
drag, startPoint x: 61, startPoint y: 92, endPoint x: 221, endPoint y: 93, distance: 160.6
click at [0, 92] on div "Analytics Inbound Inventory Outbound Retail Reports 12:14 PM EDT [DATE] 08/21 O…" at bounding box center [640, 306] width 1280 height 613
paste input "FT 1g [PERSON_NAME] & Smelly (Hybrid)"
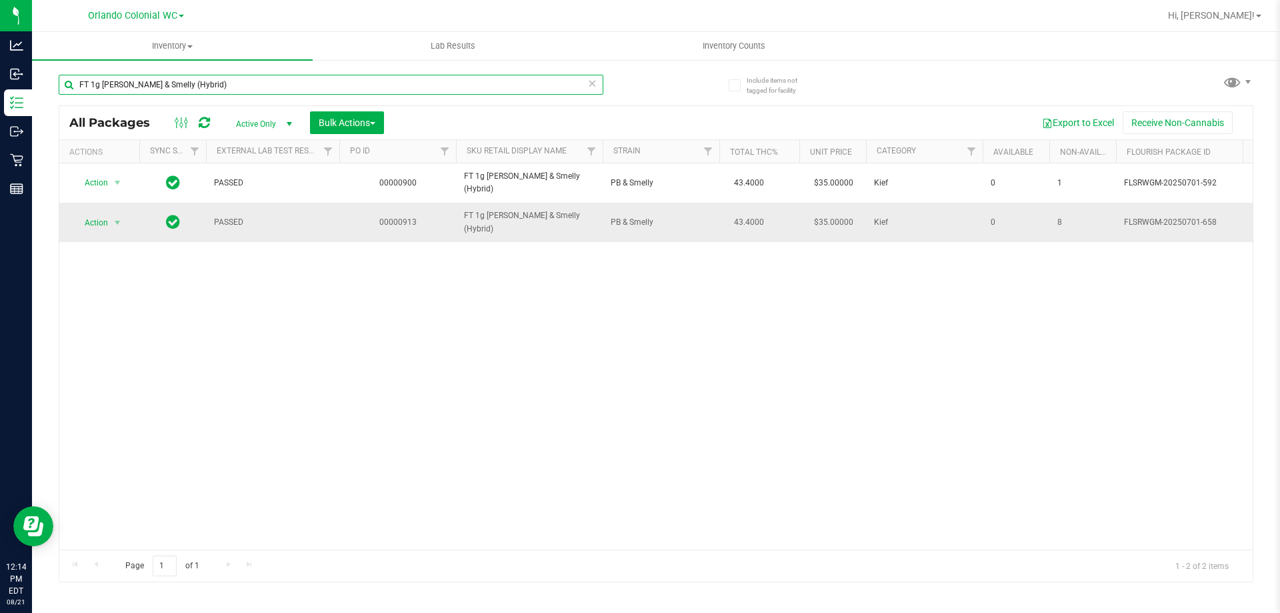
type input "FT 1g [PERSON_NAME] & Smelly (Hybrid)"
click at [93, 227] on span "Action" at bounding box center [91, 222] width 36 height 19
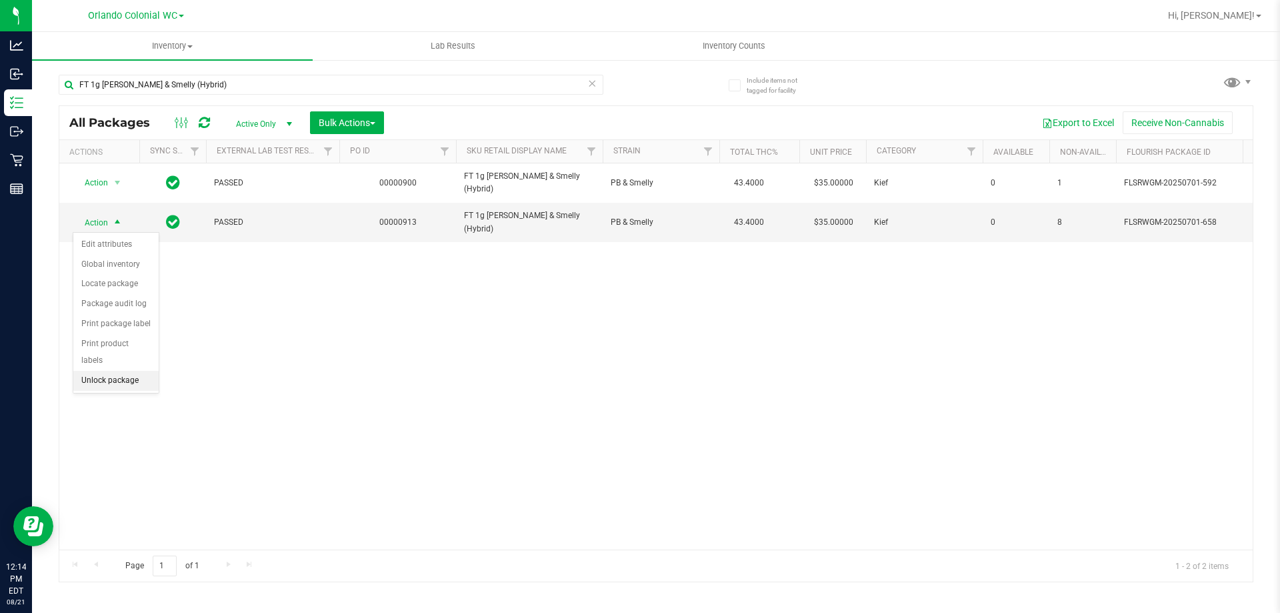
click at [127, 371] on li "Unlock package" at bounding box center [115, 381] width 85 height 20
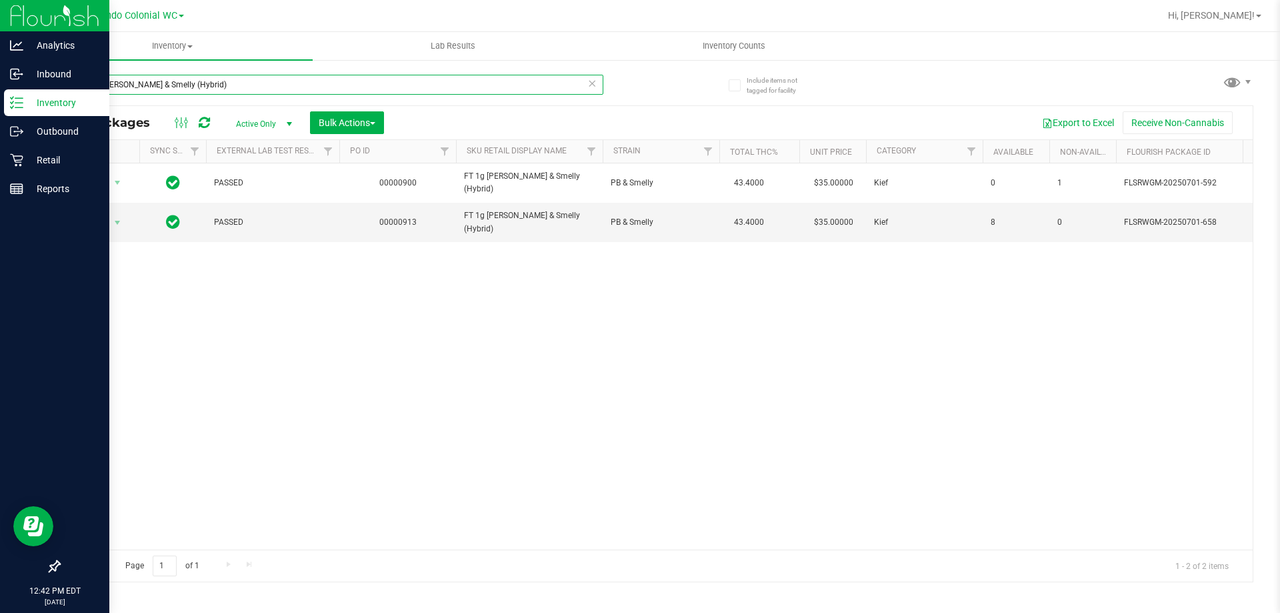
drag, startPoint x: 260, startPoint y: 83, endPoint x: 103, endPoint y: 11, distance: 172.4
click at [0, 35] on div "Analytics Inbound Inventory Outbound Retail Reports 12:42 PM EDT [DATE] 08/21 O…" at bounding box center [640, 306] width 1280 height 613
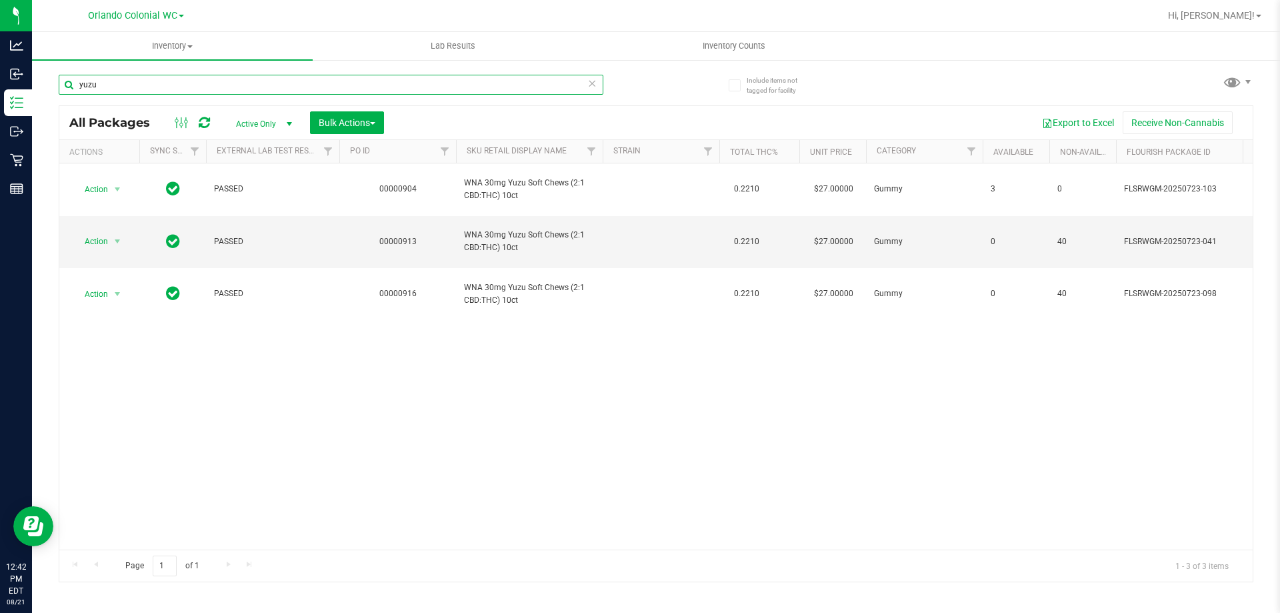
type input "yuzu"
